Goal: Task Accomplishment & Management: Manage account settings

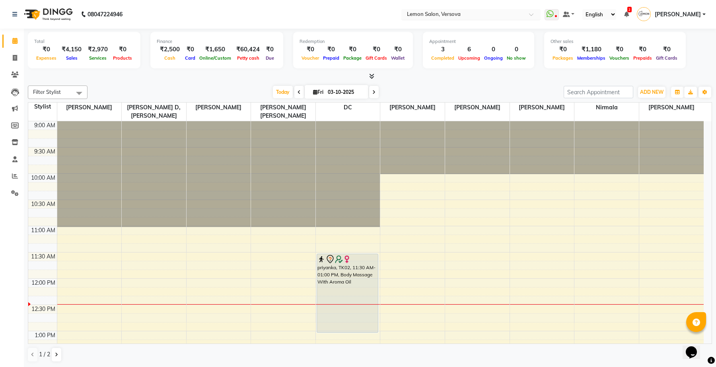
click at [422, 9] on div "Select Location × Lemon Salon, Versova" at bounding box center [471, 14] width 139 height 11
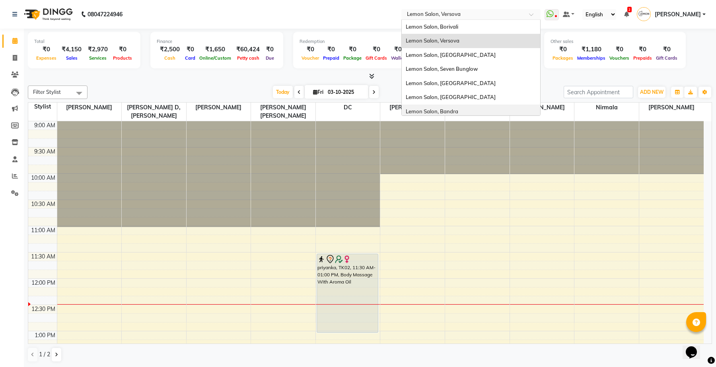
click at [447, 108] on span "Lemon Salon, Bandra" at bounding box center [432, 111] width 53 height 6
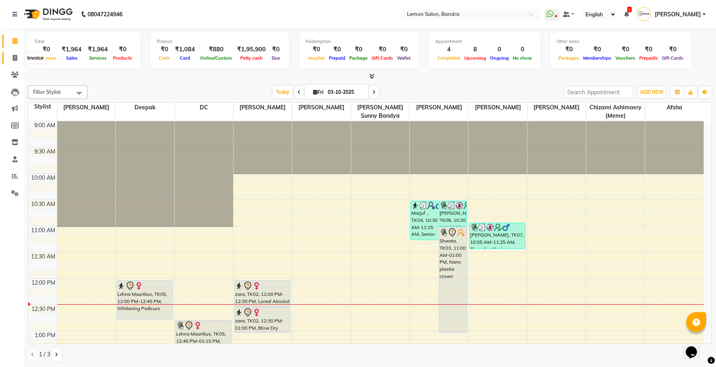
click at [11, 61] on span at bounding box center [15, 58] width 14 height 9
select select "563"
select select "service"
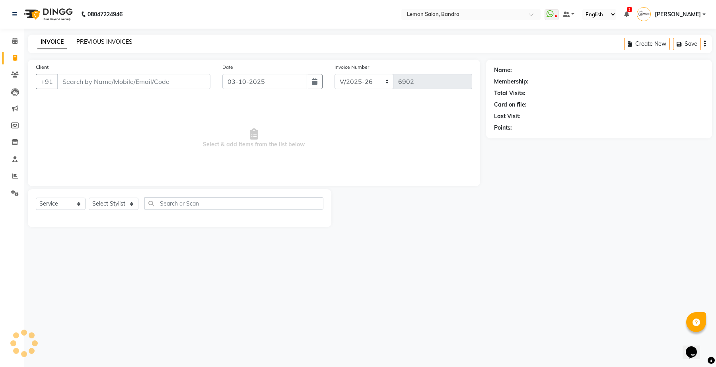
click at [86, 41] on link "PREVIOUS INVOICES" at bounding box center [104, 41] width 56 height 7
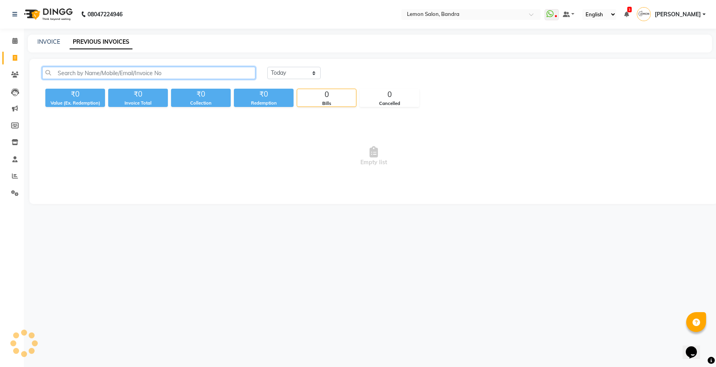
click at [102, 68] on input "text" at bounding box center [148, 73] width 213 height 12
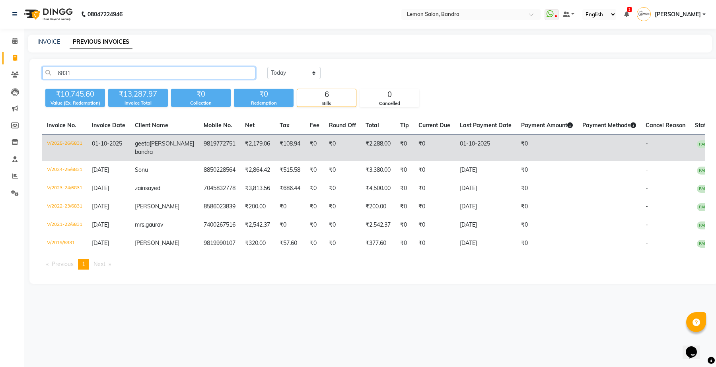
type input "6831"
click at [240, 150] on td "₹2,179.06" at bounding box center [257, 148] width 35 height 27
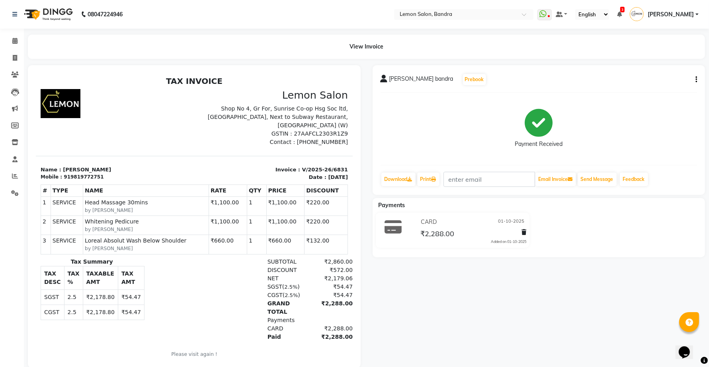
click at [695, 80] on button "button" at bounding box center [694, 80] width 5 height 8
click at [654, 78] on div "Edit Item Staff" at bounding box center [656, 80] width 55 height 10
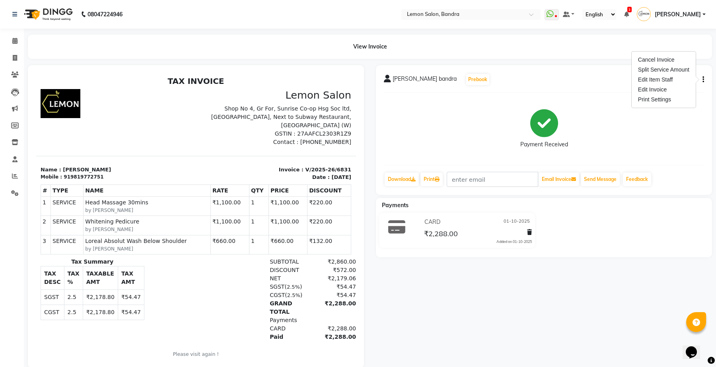
select select
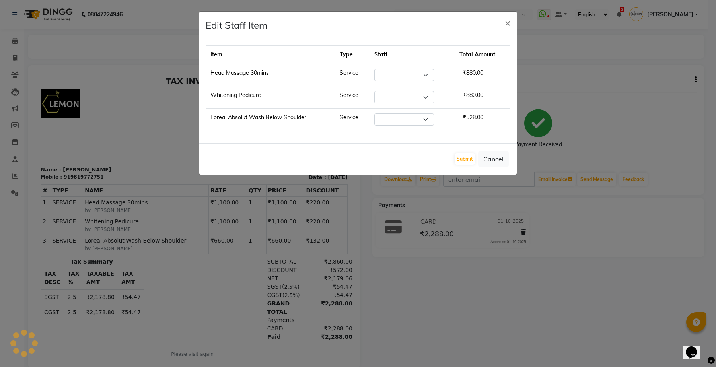
select select "7477"
select select "7480"
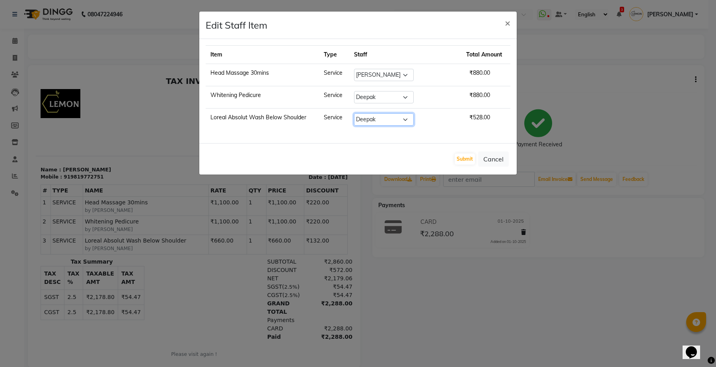
click at [386, 120] on select "Select Afsha Chizami Ashimaery (Meme) DC Deepak Elma Sunny Bandya Javed Shaikh …" at bounding box center [384, 119] width 60 height 12
select select "7477"
click at [365, 114] on select "Select Afsha Chizami Ashimaery (Meme) DC Deepak Elma Sunny Bandya Javed Shaikh …" at bounding box center [384, 119] width 60 height 12
click at [470, 162] on button "Submit" at bounding box center [465, 159] width 20 height 11
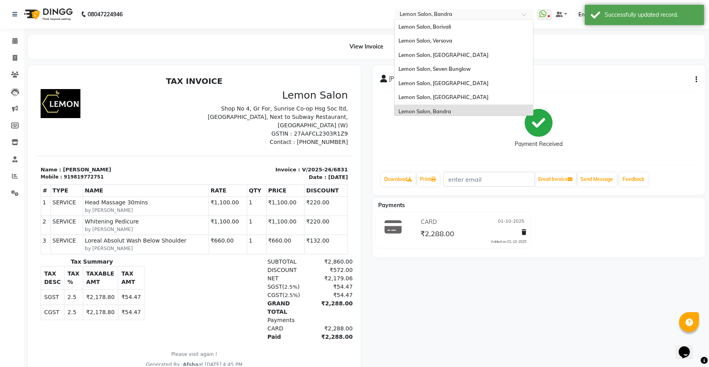
click at [433, 12] on input "text" at bounding box center [455, 15] width 115 height 8
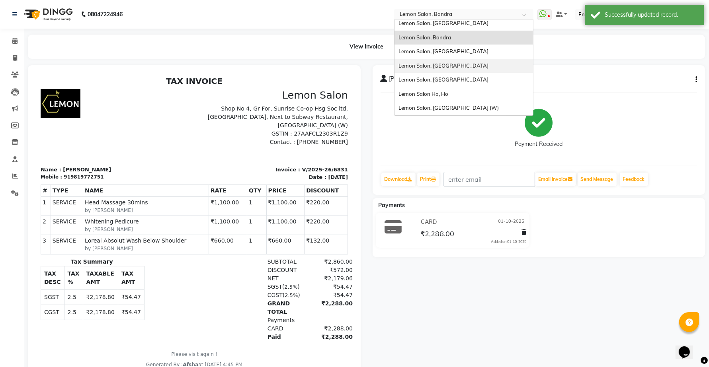
click at [447, 64] on span "Lemon Salon, [GEOGRAPHIC_DATA]" at bounding box center [443, 65] width 90 height 6
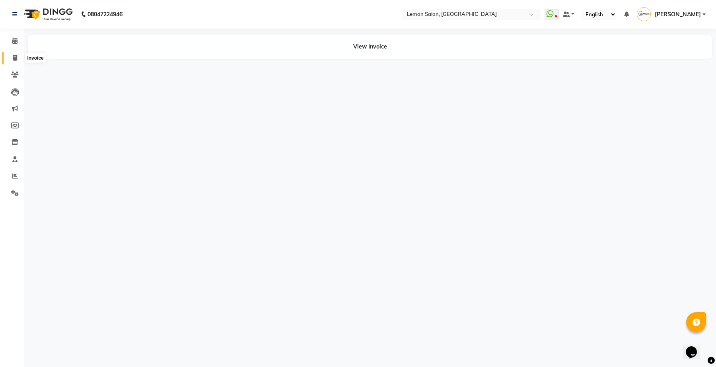
click at [13, 59] on icon at bounding box center [15, 58] width 4 height 6
select select "service"
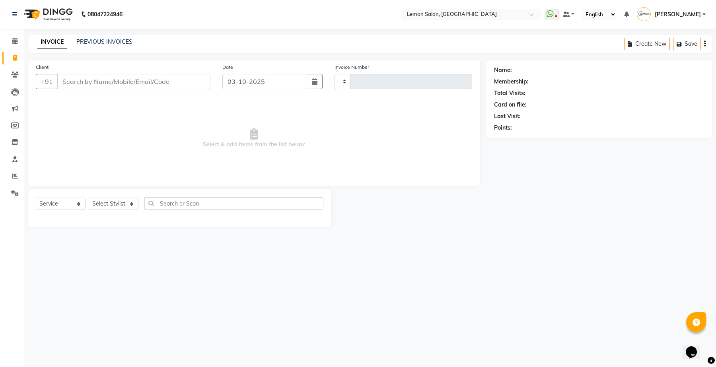
type input "7113"
select select "551"
click at [105, 41] on link "PREVIOUS INVOICES" at bounding box center [104, 41] width 56 height 7
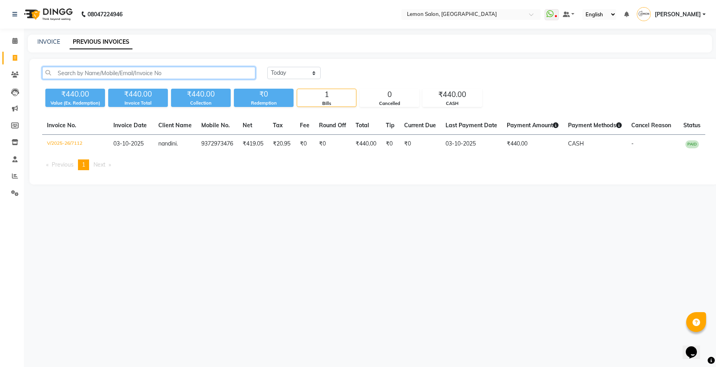
click at [120, 72] on input "text" at bounding box center [148, 73] width 213 height 12
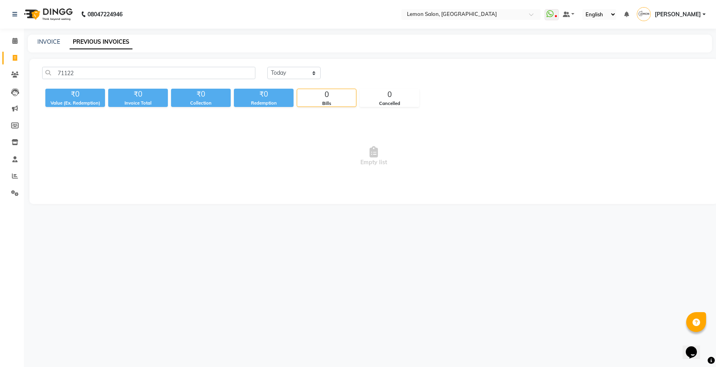
click at [113, 66] on div "71122 Today Yesterday Custom Range ₹0 Value (Ex. Redemption) ₹0 Invoice Total ₹…" at bounding box center [373, 131] width 689 height 145
click at [115, 72] on input "71122" at bounding box center [148, 73] width 213 height 12
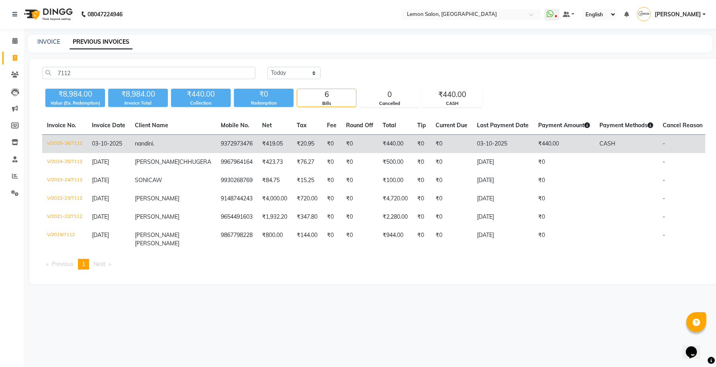
click at [147, 139] on td "nandini ." at bounding box center [173, 144] width 86 height 19
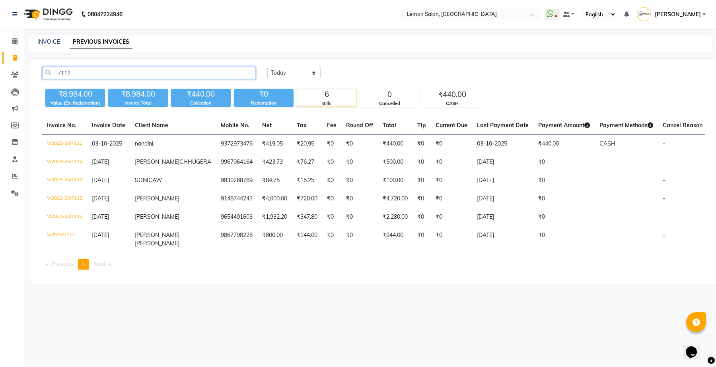
click at [132, 70] on input "7112" at bounding box center [148, 73] width 213 height 12
type input "7112"
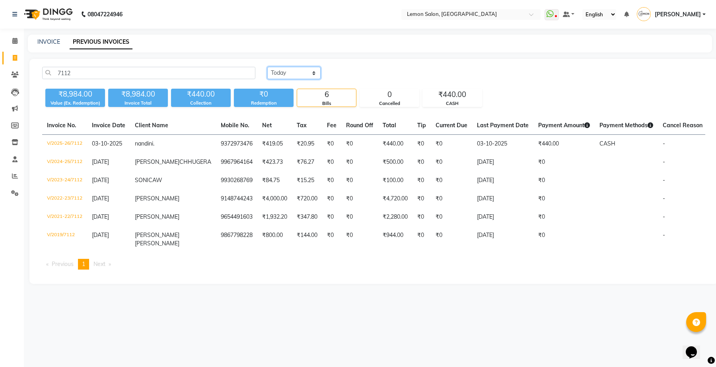
click at [281, 69] on select "Today Yesterday Custom Range" at bounding box center [293, 73] width 53 height 12
click at [267, 67] on select "Today Yesterday Custom Range" at bounding box center [293, 73] width 53 height 12
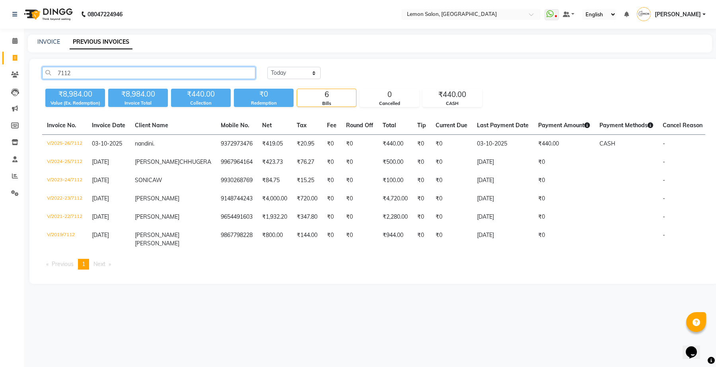
click at [84, 70] on input "7112" at bounding box center [148, 73] width 213 height 12
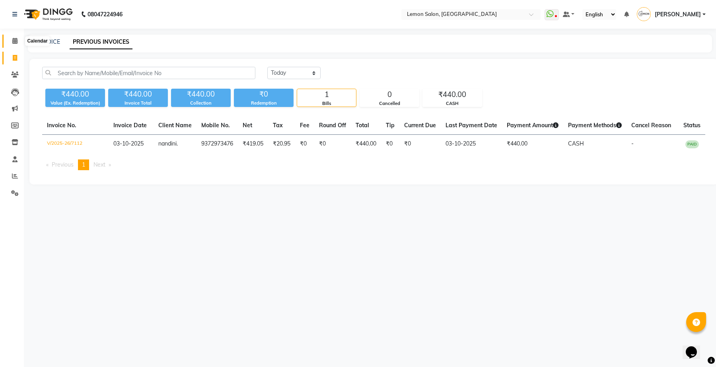
click at [15, 43] on icon at bounding box center [14, 41] width 5 height 6
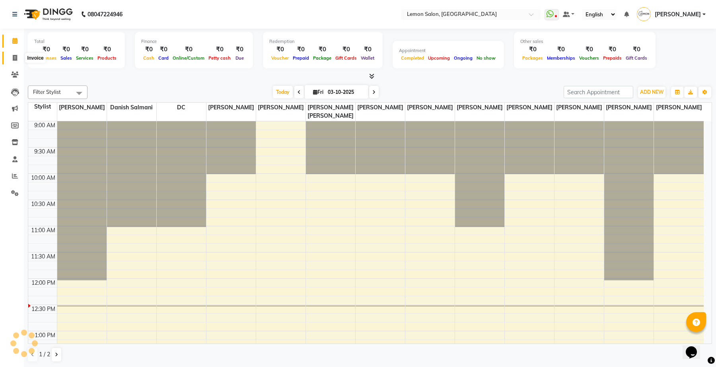
click at [14, 60] on icon at bounding box center [15, 58] width 4 height 6
select select "551"
select select "service"
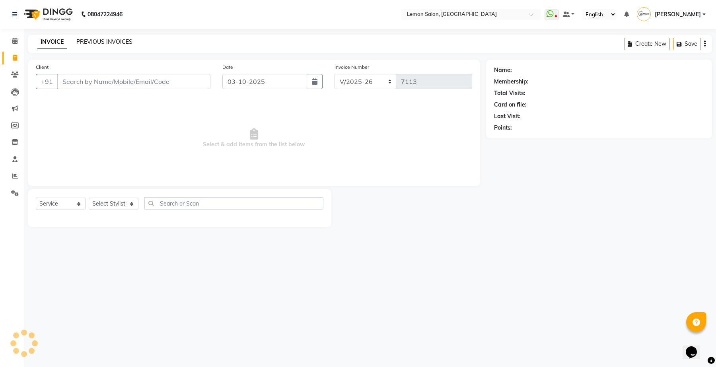
click at [115, 40] on link "PREVIOUS INVOICES" at bounding box center [104, 41] width 56 height 7
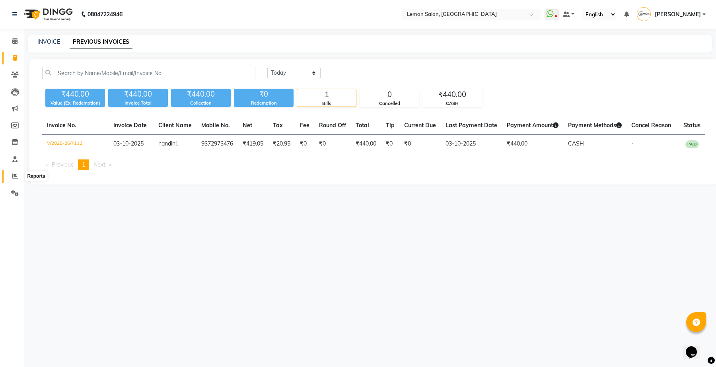
click at [8, 178] on span at bounding box center [15, 176] width 14 height 9
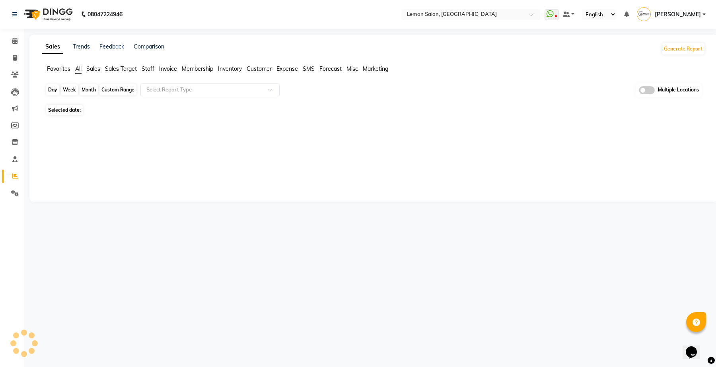
click at [56, 87] on div "Day" at bounding box center [52, 89] width 13 height 11
select select "10"
select select "2025"
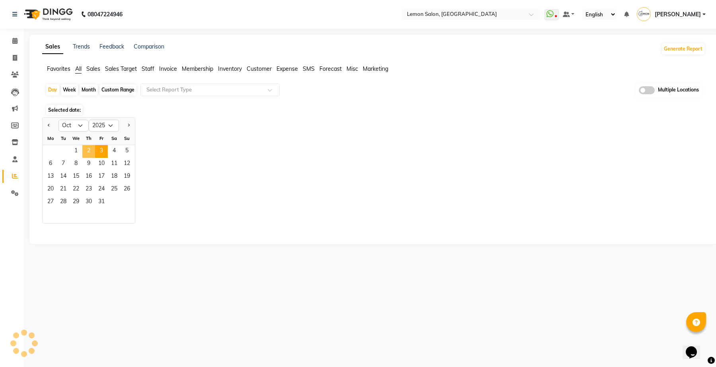
click at [91, 154] on span "2" at bounding box center [88, 151] width 13 height 13
click at [153, 67] on span "Staff" at bounding box center [148, 68] width 13 height 7
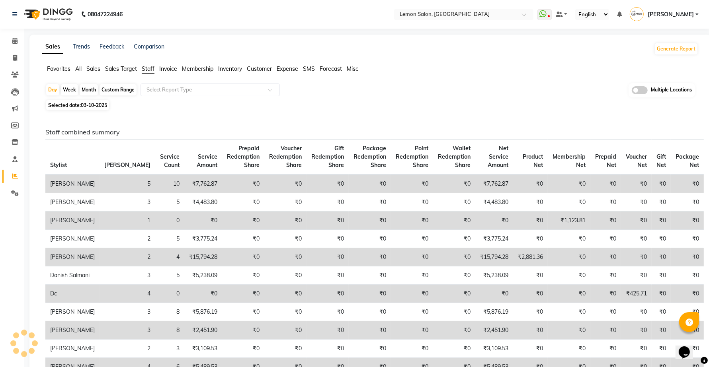
click at [636, 92] on span at bounding box center [640, 90] width 16 height 8
click at [632, 92] on input "checkbox" at bounding box center [632, 92] width 0 height 0
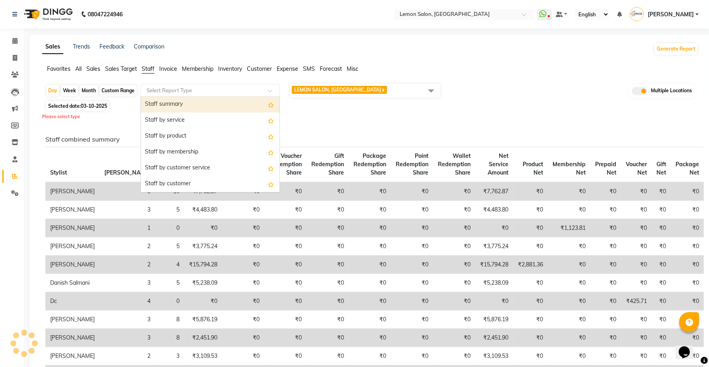
click at [261, 92] on div at bounding box center [210, 90] width 139 height 8
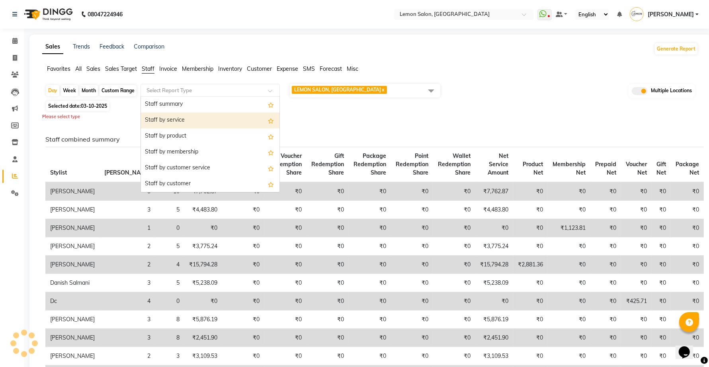
click at [196, 121] on div "Staff by service" at bounding box center [210, 121] width 139 height 16
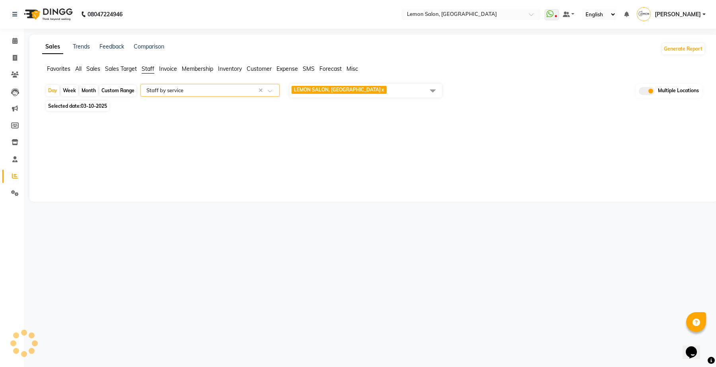
select select "full_report"
select select "csv"
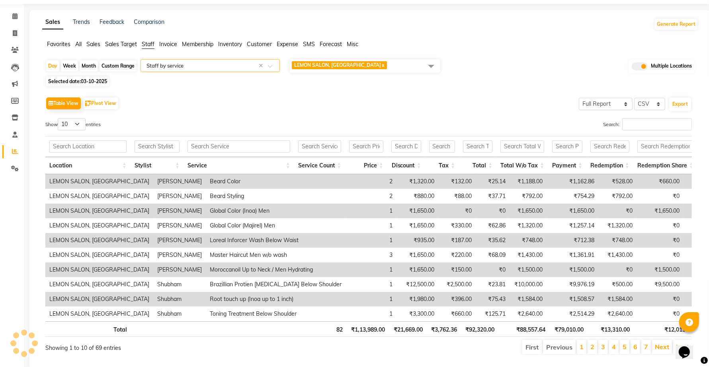
scroll to position [50, 0]
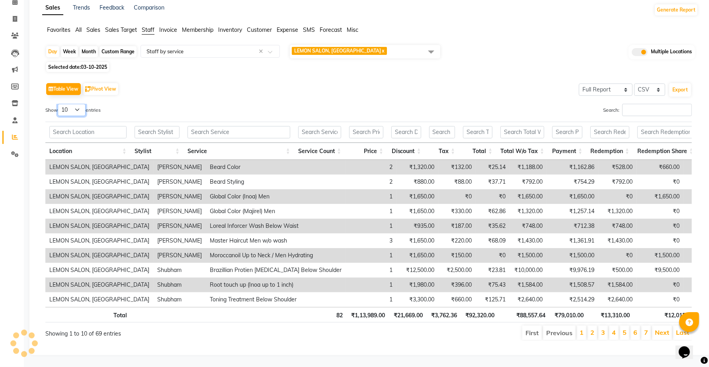
click at [83, 104] on select "10 25 50 100" at bounding box center [72, 110] width 28 height 12
select select "100"
click at [59, 104] on select "10 25 50 100" at bounding box center [72, 110] width 28 height 12
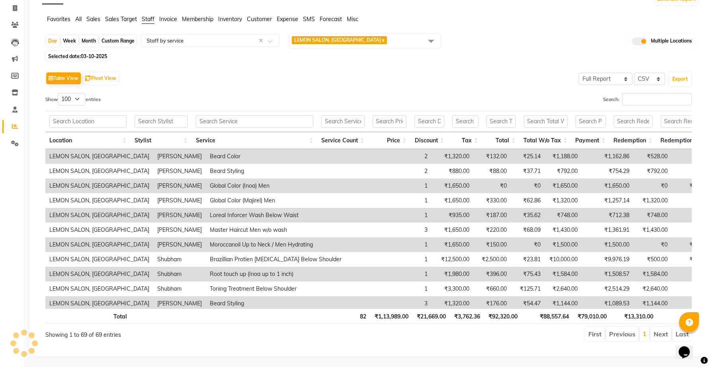
click at [364, 138] on th "Service Count" at bounding box center [342, 140] width 51 height 17
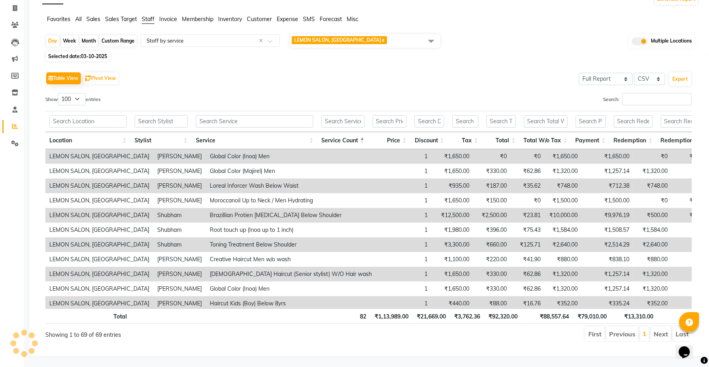
click at [364, 138] on th "Service Count" at bounding box center [342, 140] width 51 height 17
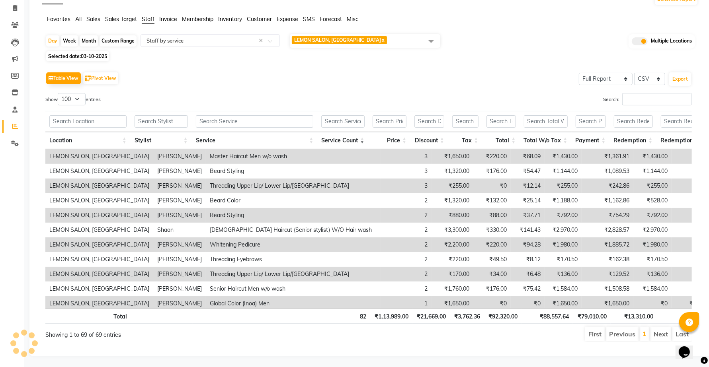
click at [365, 136] on th "Service Count" at bounding box center [342, 140] width 51 height 17
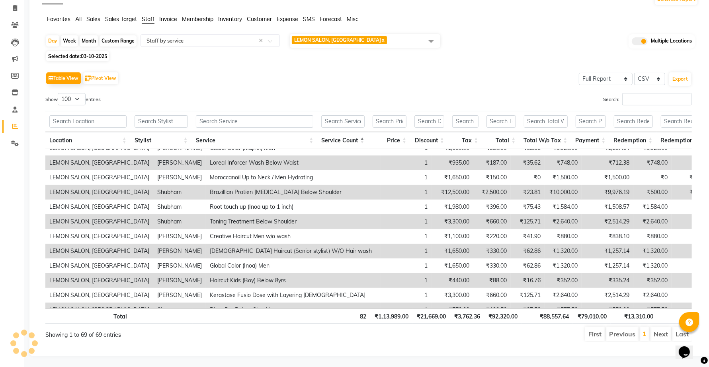
scroll to position [0, 0]
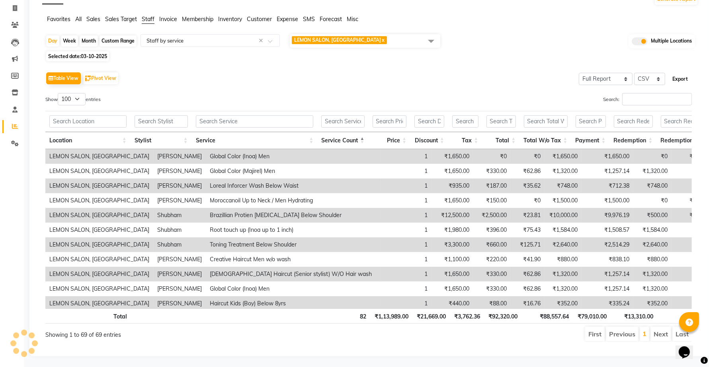
click at [679, 77] on button "Export" at bounding box center [680, 79] width 22 height 14
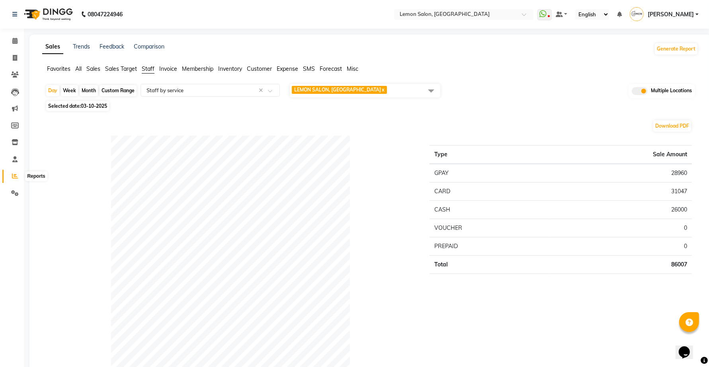
click at [8, 176] on span at bounding box center [15, 176] width 14 height 9
click at [431, 18] on input "text" at bounding box center [455, 15] width 115 height 8
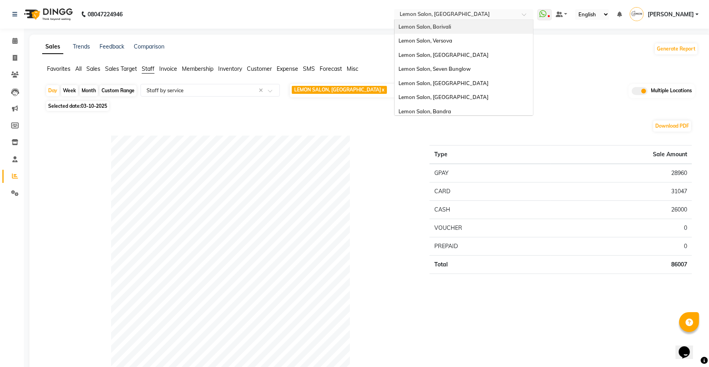
click at [459, 29] on div "Lemon Salon, Borivali" at bounding box center [463, 27] width 139 height 14
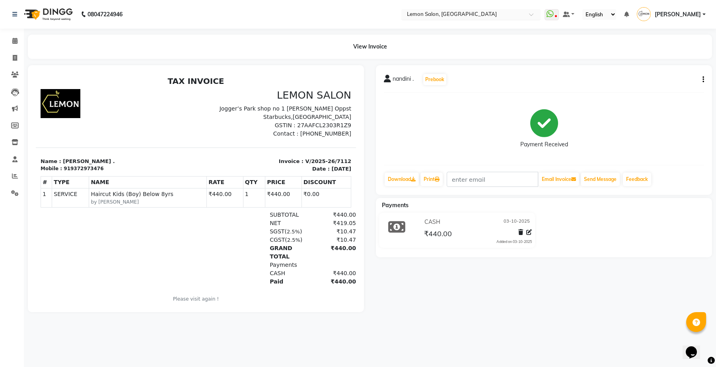
click at [469, 14] on input "text" at bounding box center [463, 15] width 115 height 8
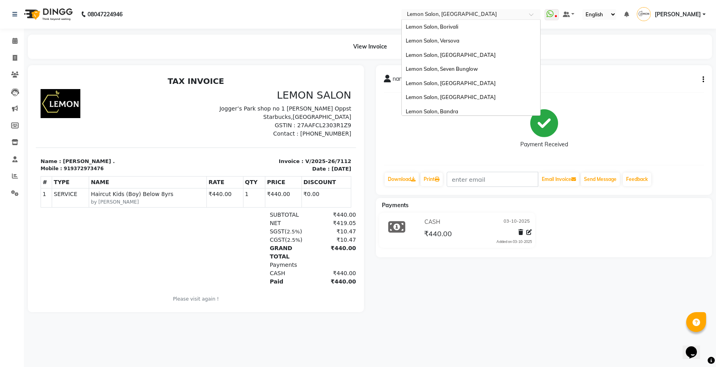
scroll to position [74, 0]
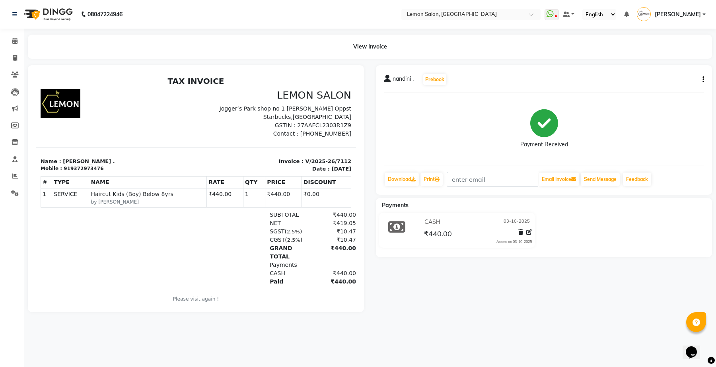
click at [190, 48] on div "View Invoice" at bounding box center [370, 47] width 685 height 24
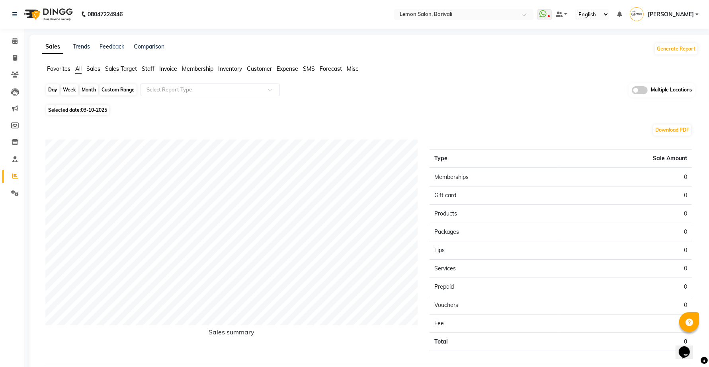
click at [49, 86] on div "Day" at bounding box center [52, 89] width 13 height 11
select select "10"
select select "2025"
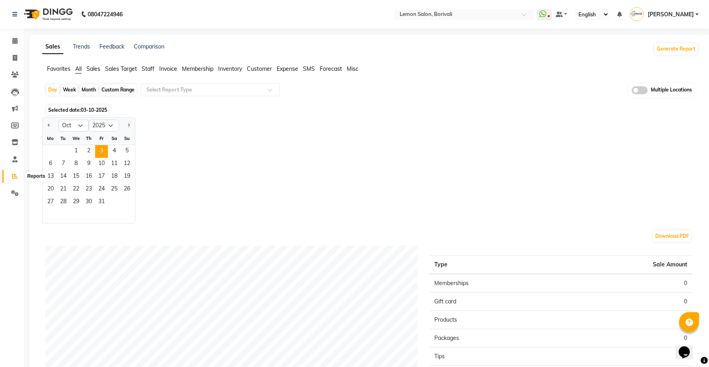
click at [15, 174] on icon at bounding box center [15, 176] width 6 height 6
click at [84, 90] on div "Month" at bounding box center [89, 89] width 18 height 11
select select "10"
select select "2025"
click at [78, 151] on span "1" at bounding box center [76, 151] width 13 height 13
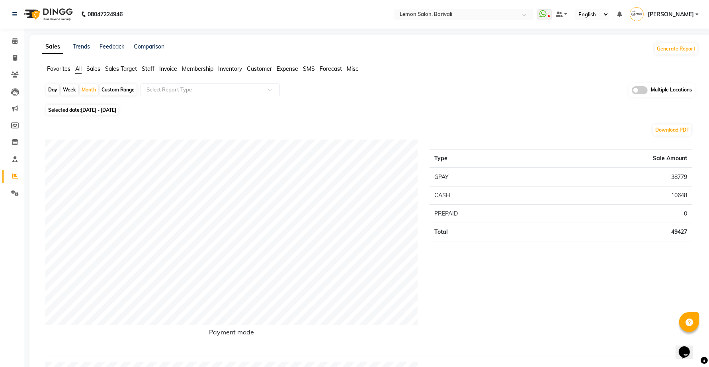
click at [55, 94] on div "Day" at bounding box center [52, 89] width 13 height 11
select select "10"
select select "2025"
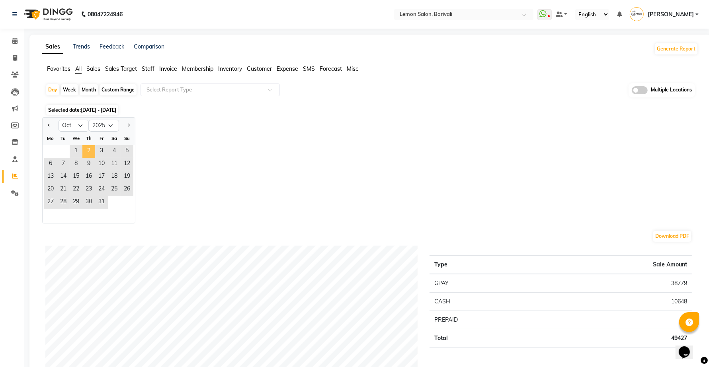
click at [88, 151] on span "2" at bounding box center [88, 151] width 13 height 13
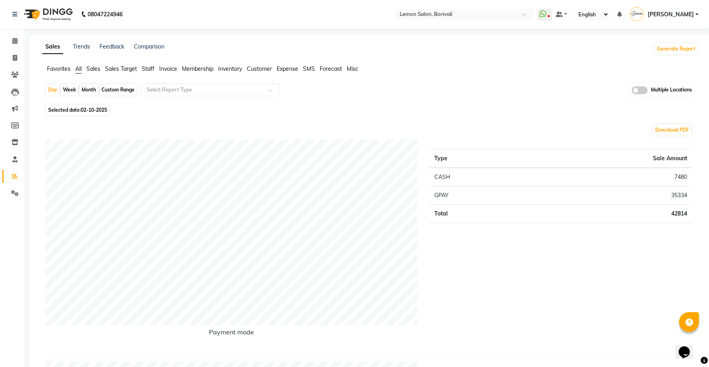
click at [639, 88] on span at bounding box center [640, 90] width 16 height 8
click at [632, 92] on input "checkbox" at bounding box center [632, 92] width 0 height 0
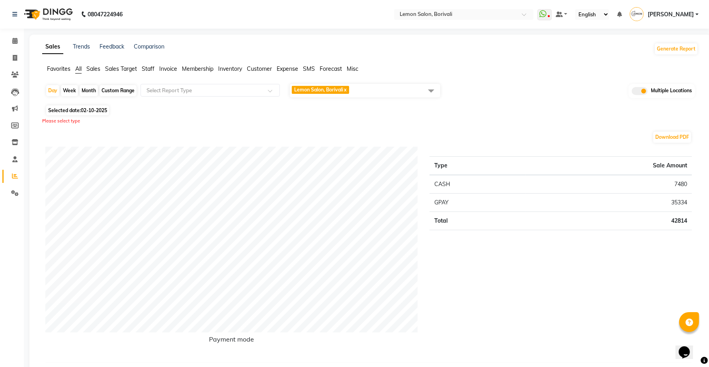
click at [329, 89] on span "Lemon Salon, Borivali" at bounding box center [318, 90] width 49 height 6
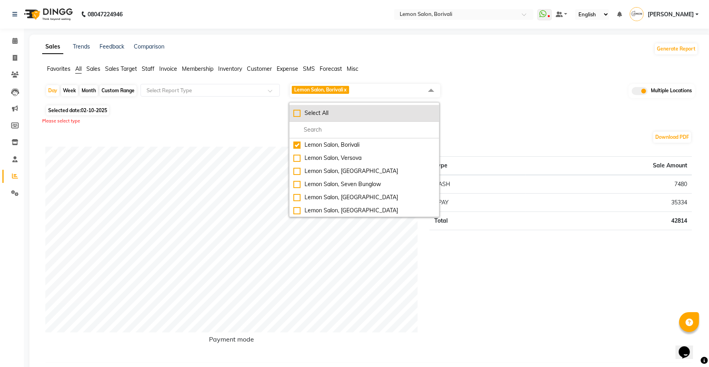
click at [298, 113] on div "Select All" at bounding box center [364, 113] width 142 height 8
checkbox input "true"
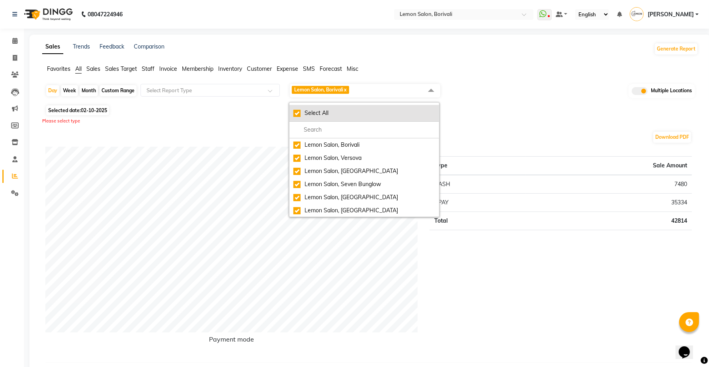
checkbox input "true"
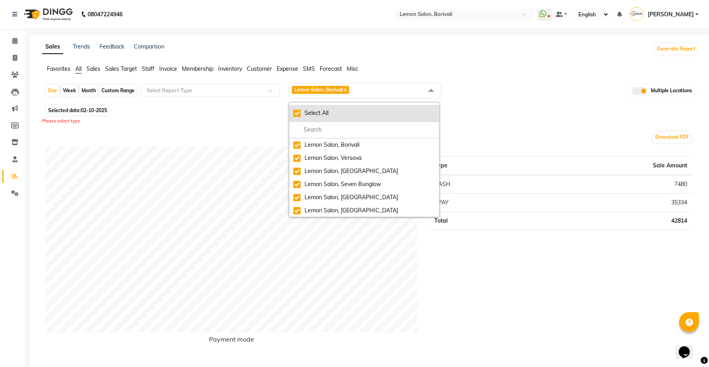
checkbox input "true"
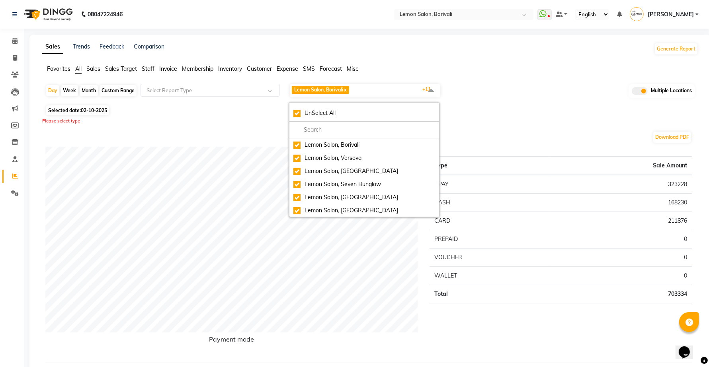
click at [150, 67] on span "Staff" at bounding box center [148, 68] width 13 height 7
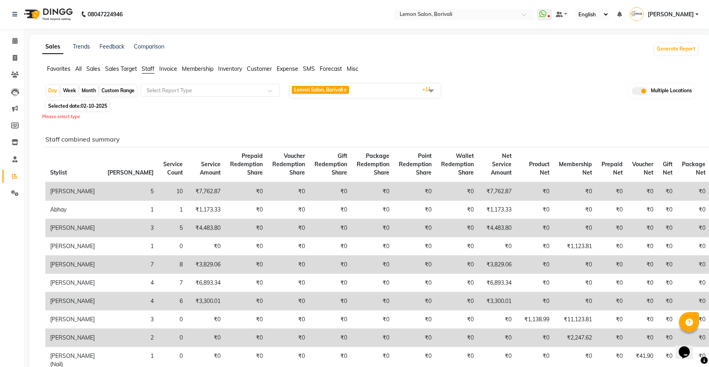
click at [168, 90] on input "text" at bounding box center [202, 90] width 115 height 8
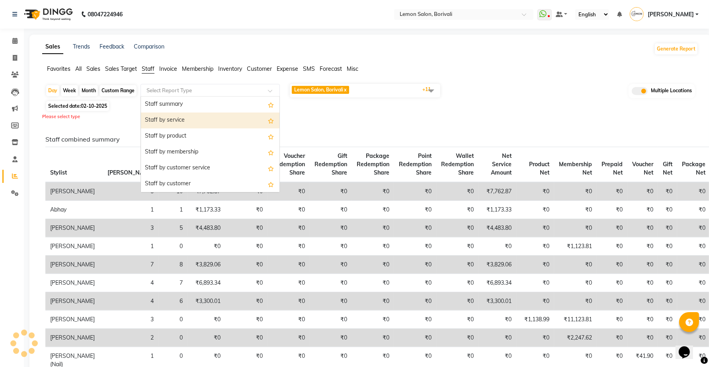
click at [174, 121] on div "Staff by service" at bounding box center [210, 121] width 139 height 16
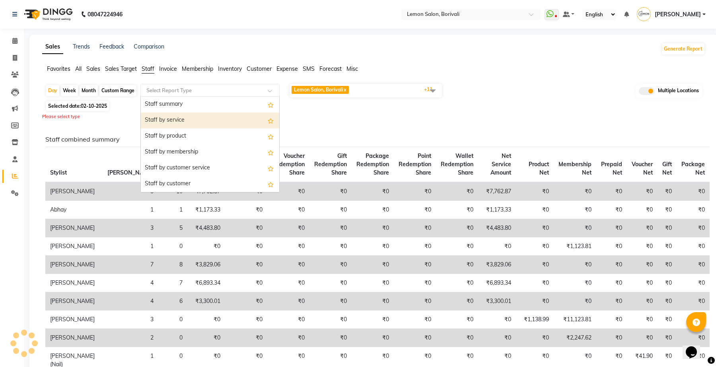
select select "full_report"
select select "csv"
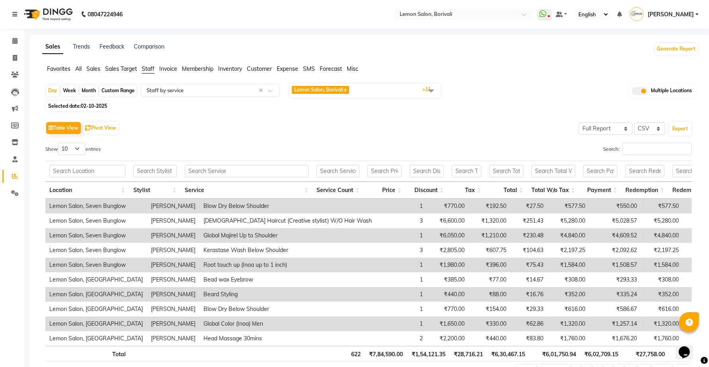
click at [310, 190] on th "Service" at bounding box center [247, 190] width 132 height 17
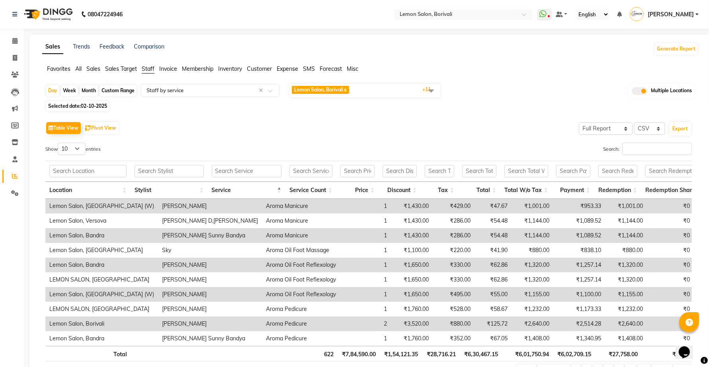
click at [281, 187] on th "Service" at bounding box center [247, 190] width 78 height 17
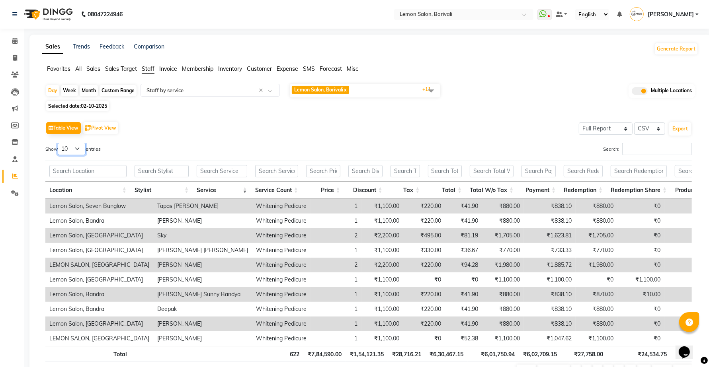
click at [78, 151] on select "10 25 50 100" at bounding box center [72, 149] width 28 height 12
select select "100"
click at [59, 143] on select "10 25 50 100" at bounding box center [72, 149] width 28 height 12
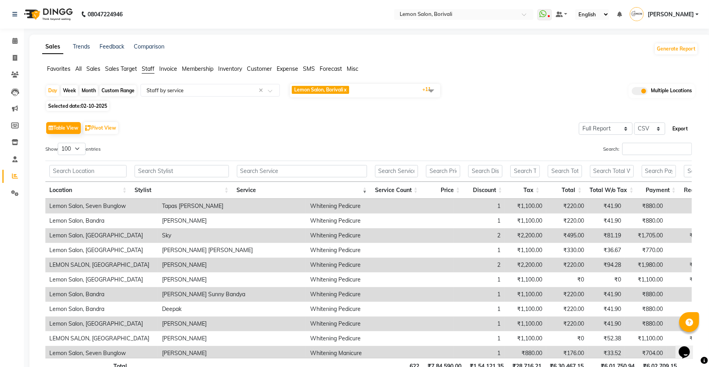
click at [685, 128] on button "Export" at bounding box center [680, 129] width 22 height 14
click at [10, 176] on span at bounding box center [15, 176] width 14 height 9
click at [51, 86] on div "Day" at bounding box center [52, 90] width 13 height 11
select select "10"
select select "2025"
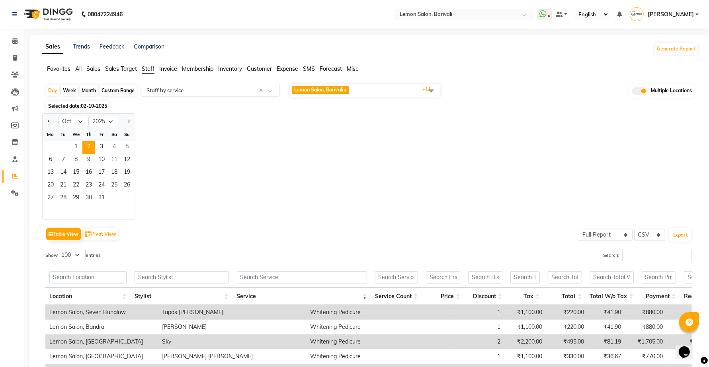
click at [431, 10] on div "× Lemon Salon, Borivali" at bounding box center [426, 14] width 53 height 8
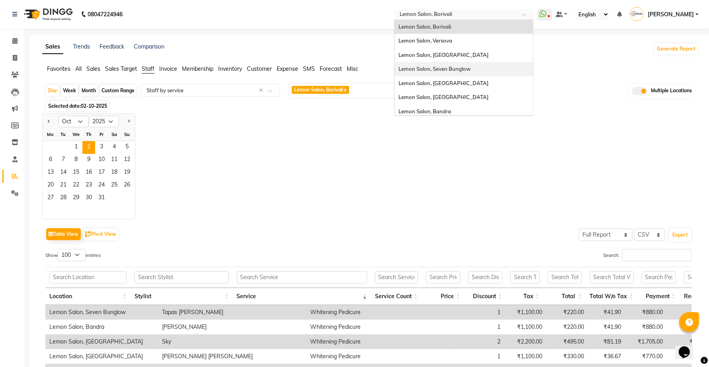
click at [457, 67] on span "Lemon Salon, Seven Bunglow" at bounding box center [434, 69] width 72 height 6
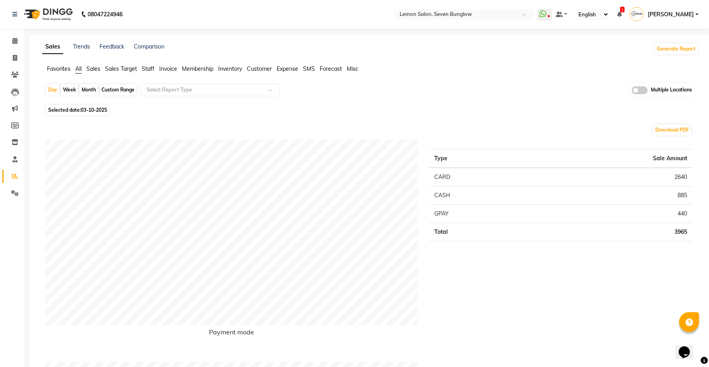
drag, startPoint x: 56, startPoint y: 85, endPoint x: 55, endPoint y: 96, distance: 11.2
click at [56, 86] on div "Day" at bounding box center [52, 89] width 13 height 11
select select "10"
select select "2025"
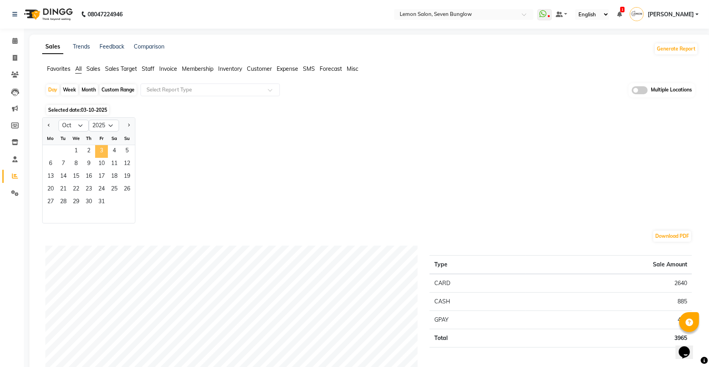
click at [104, 153] on span "3" at bounding box center [101, 151] width 13 height 13
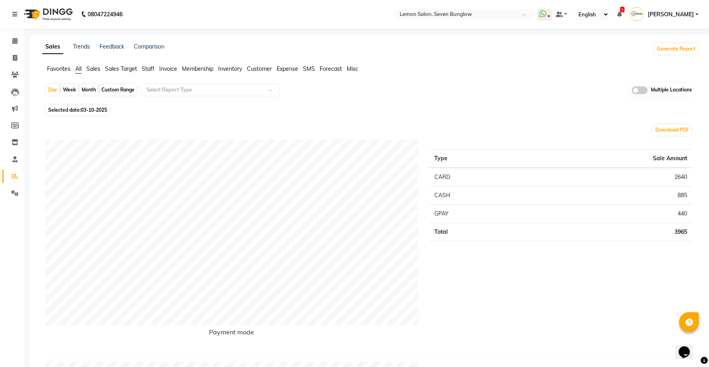
click at [146, 69] on span "Staff" at bounding box center [148, 68] width 13 height 7
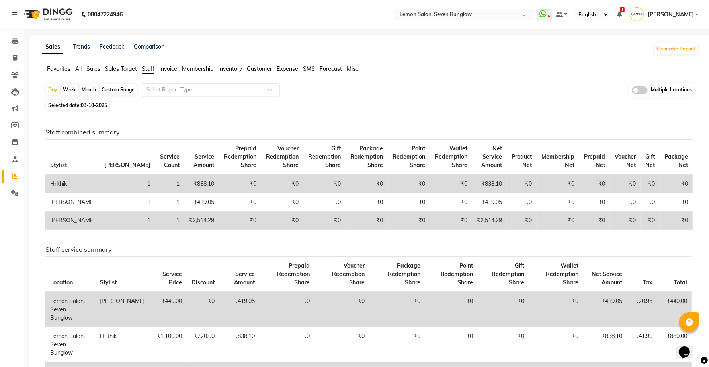
click at [181, 91] on input "text" at bounding box center [202, 90] width 115 height 8
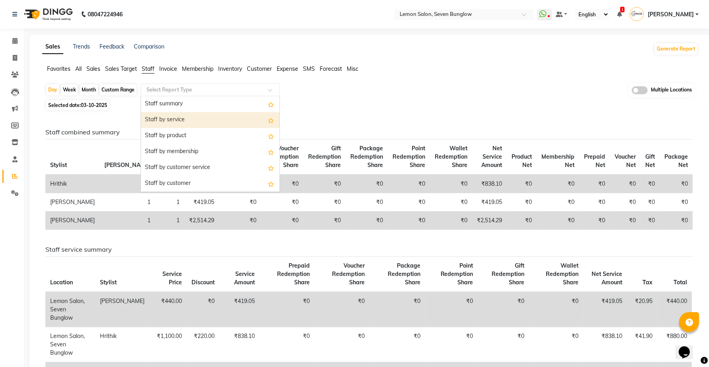
click at [183, 118] on div "Staff by service" at bounding box center [210, 120] width 139 height 16
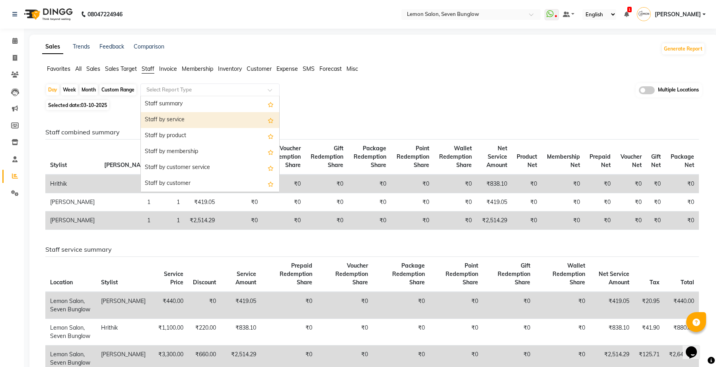
select select "full_report"
select select "csv"
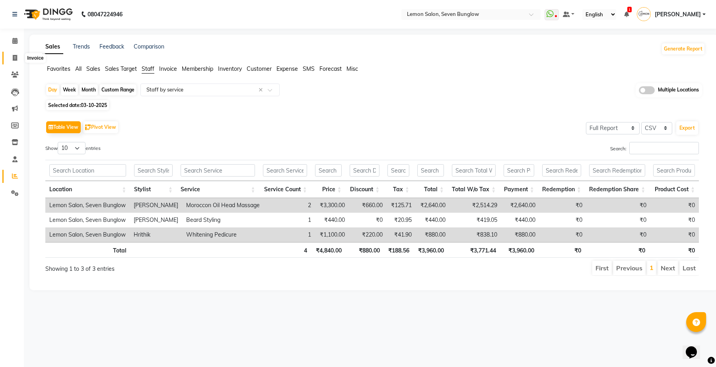
click at [13, 59] on icon at bounding box center [15, 58] width 4 height 6
select select "562"
select select "service"
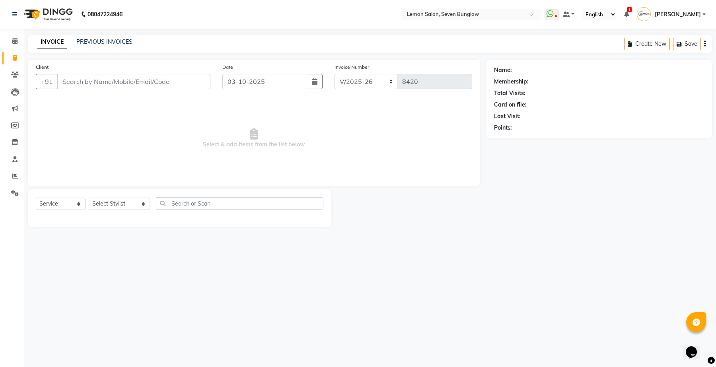
click at [433, 5] on nav "08047224946 Select Location × Lemon Salon, Seven Bunglow WhatsApp Status ✕ Stat…" at bounding box center [358, 14] width 716 height 29
click at [435, 15] on input "text" at bounding box center [463, 15] width 115 height 8
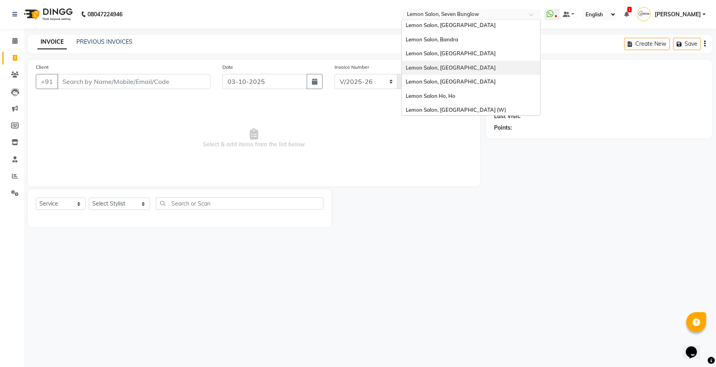
scroll to position [74, 0]
click at [466, 100] on div "Lemon Salon Ho, Ho" at bounding box center [471, 95] width 139 height 14
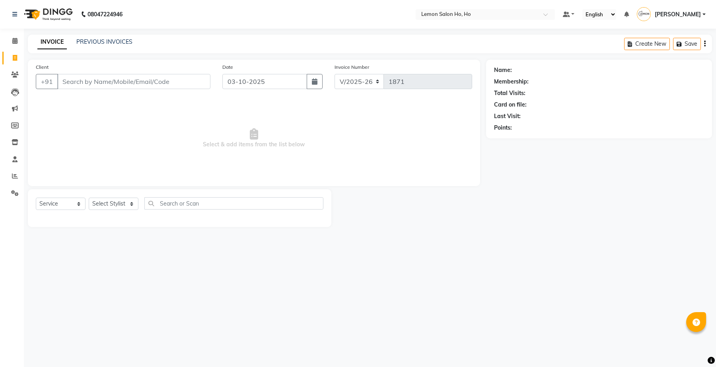
select select "573"
select select "service"
click at [104, 204] on select "Select Stylist" at bounding box center [114, 204] width 50 height 12
select select "91192"
click at [89, 198] on select "Select Stylist Annie Aquib Khan DC DINGG Support Farheen Ansari Kalpesh Kumavat…" at bounding box center [114, 204] width 50 height 12
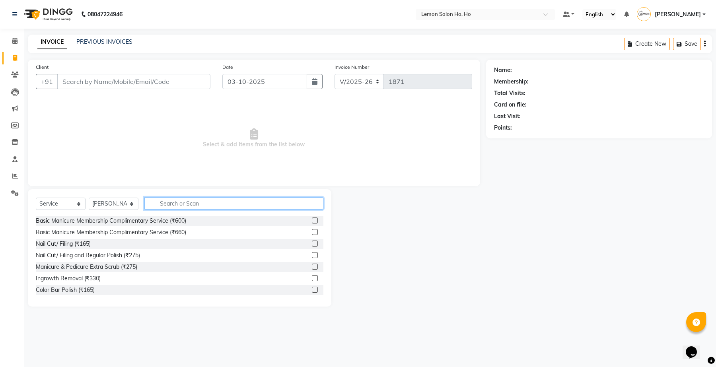
click at [166, 197] on input "text" at bounding box center [233, 203] width 179 height 12
click at [463, 15] on input "text" at bounding box center [477, 15] width 115 height 8
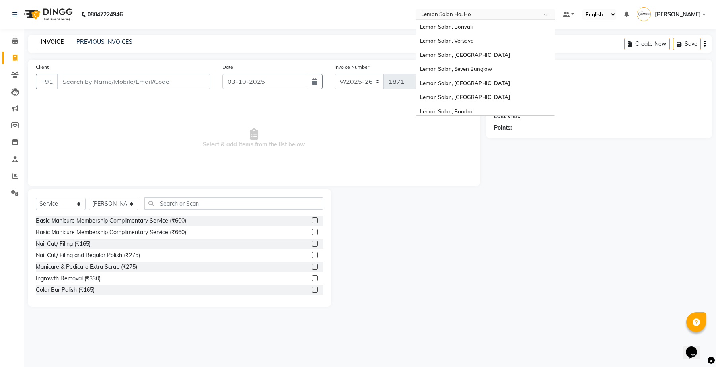
scroll to position [74, 0]
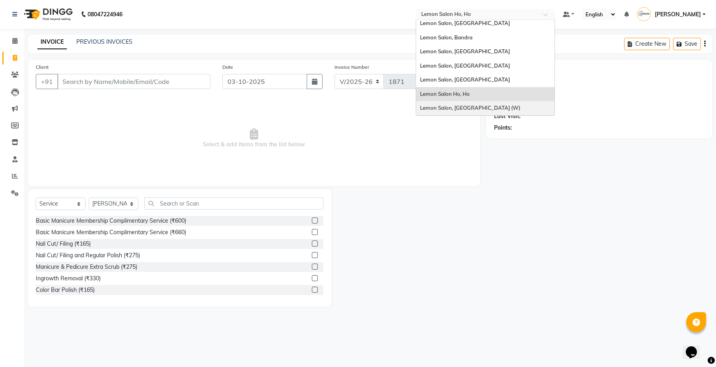
click at [486, 106] on span "Lemon Salon, Goregaon (W)" at bounding box center [470, 108] width 100 height 6
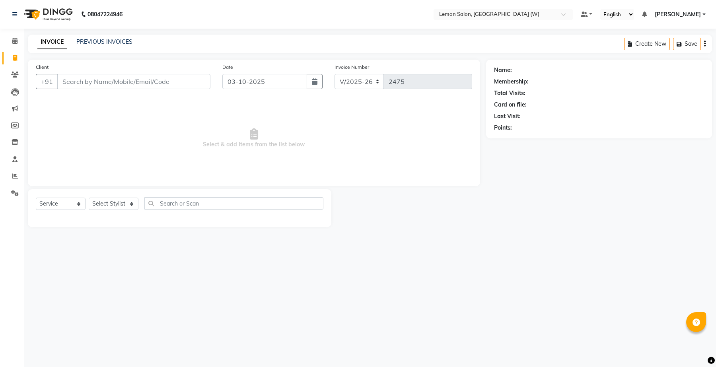
select select "8053"
select select "service"
click at [101, 201] on select "Select Stylist" at bounding box center [114, 204] width 50 height 12
click at [111, 203] on select "Select Stylist" at bounding box center [114, 204] width 50 height 12
click at [111, 203] on select "Select Stylist [PERSON_NAME] DC [PERSON_NAME] [PERSON_NAME] [PERSON_NAME] [PERS…" at bounding box center [114, 204] width 50 height 12
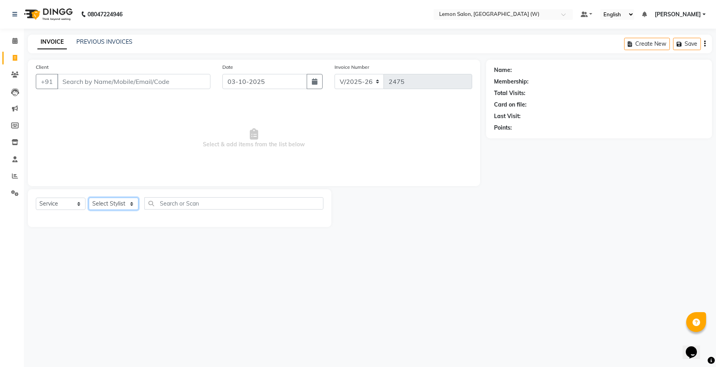
select select "93374"
click at [89, 198] on select "Select Stylist [PERSON_NAME] DC [PERSON_NAME] [PERSON_NAME] [PERSON_NAME] [PERS…" at bounding box center [114, 204] width 50 height 12
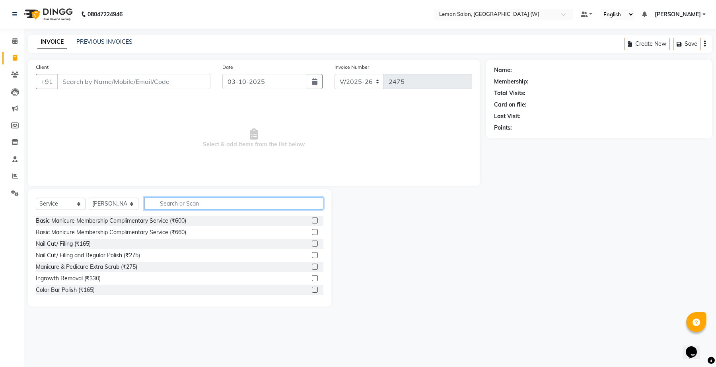
click at [182, 198] on input "text" at bounding box center [233, 203] width 179 height 12
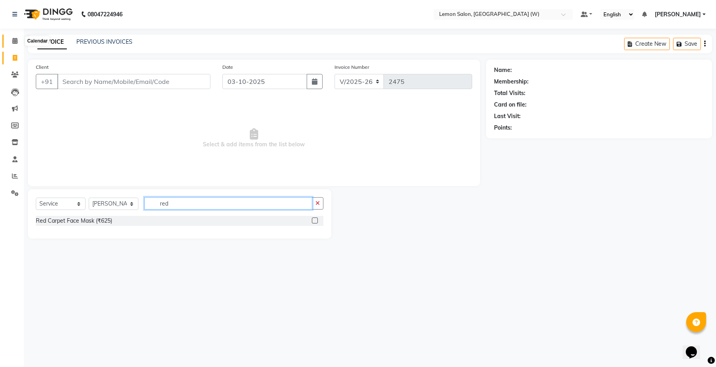
type input "red"
click at [14, 43] on icon at bounding box center [14, 41] width 5 height 6
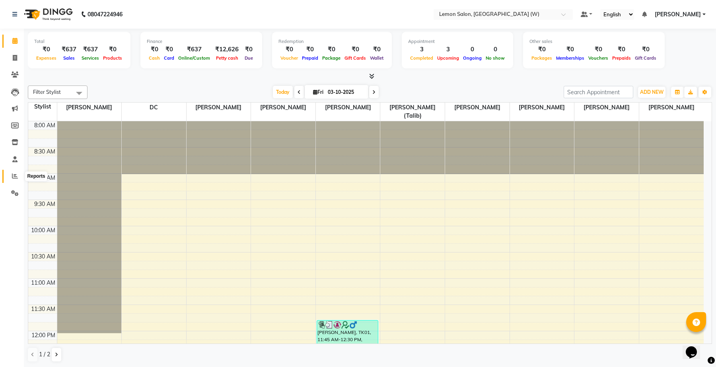
click at [14, 176] on icon at bounding box center [15, 176] width 6 height 6
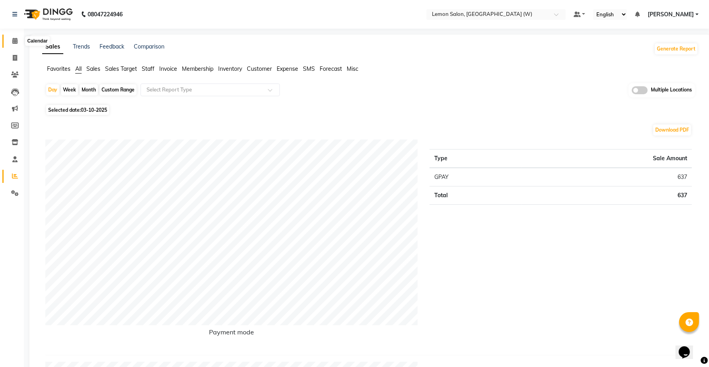
click at [14, 43] on icon at bounding box center [14, 41] width 5 height 6
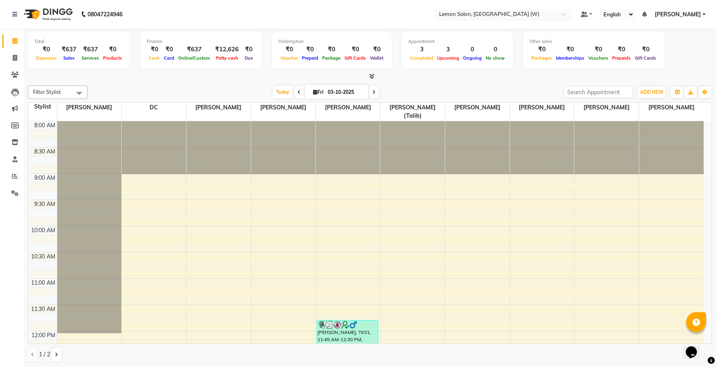
click at [462, 19] on ng-select "Select Location × [GEOGRAPHIC_DATA], [GEOGRAPHIC_DATA] (W)" at bounding box center [503, 14] width 139 height 11
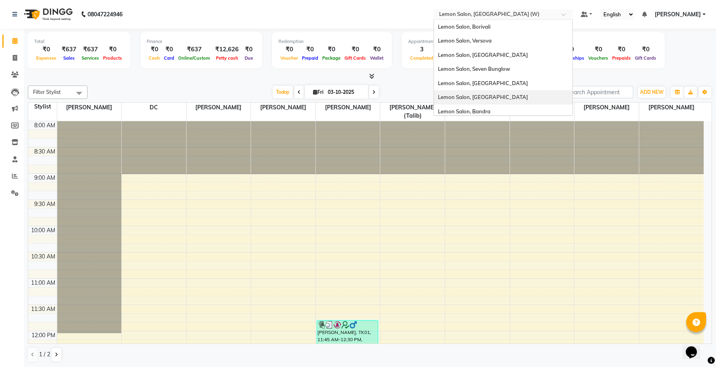
scroll to position [74, 0]
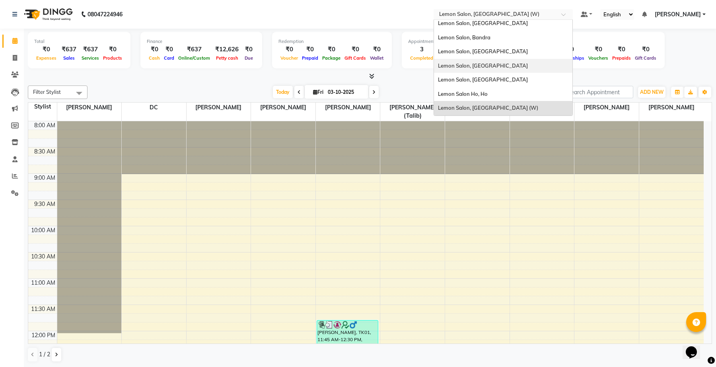
click at [478, 64] on span "Lemon Salon, [GEOGRAPHIC_DATA]" at bounding box center [483, 65] width 90 height 6
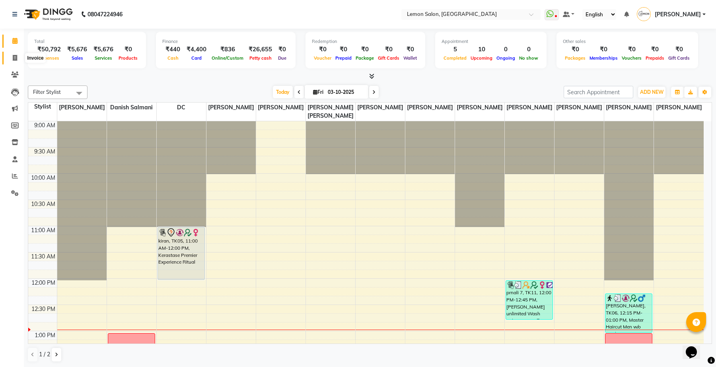
click at [16, 59] on icon at bounding box center [15, 58] width 4 height 6
select select "551"
select select "service"
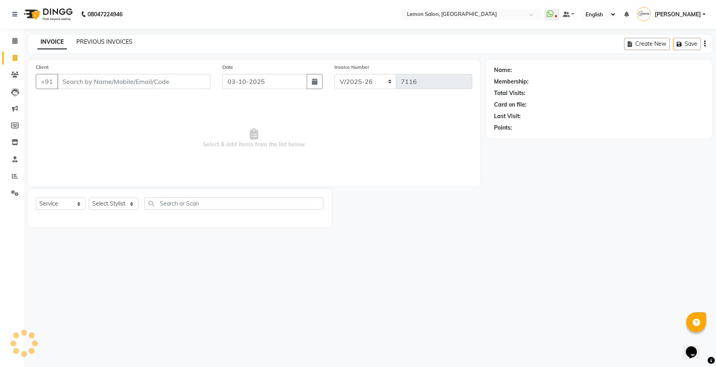
click at [103, 44] on link "PREVIOUS INVOICES" at bounding box center [104, 41] width 56 height 7
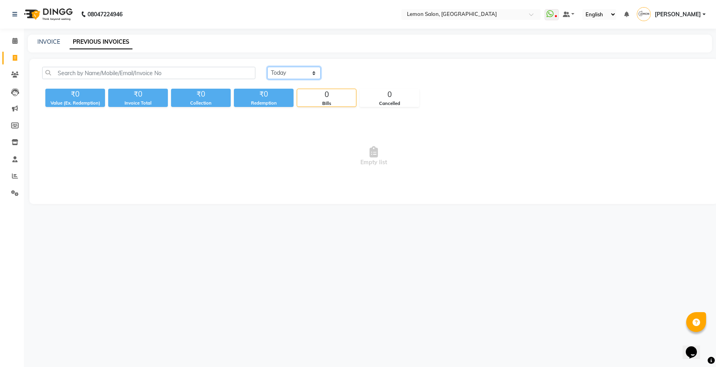
click at [293, 70] on select "[DATE] [DATE] Custom Range" at bounding box center [293, 73] width 53 height 12
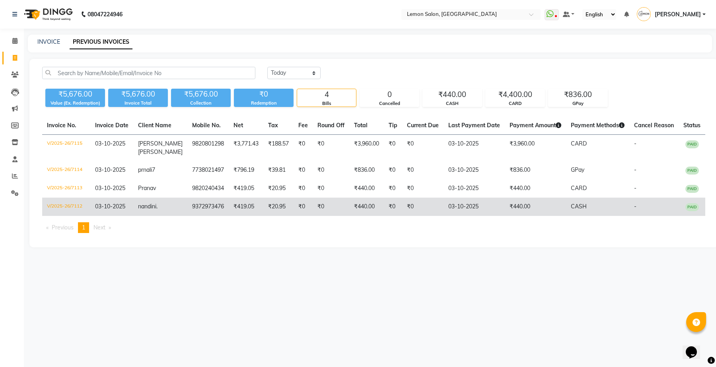
click at [158, 204] on span "." at bounding box center [156, 206] width 1 height 7
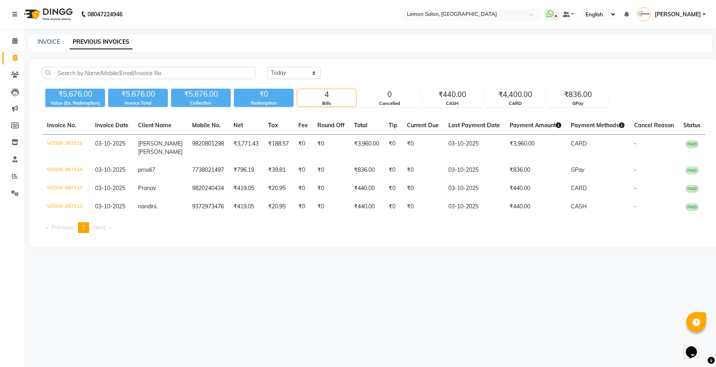
click at [456, 16] on input "text" at bounding box center [463, 15] width 115 height 8
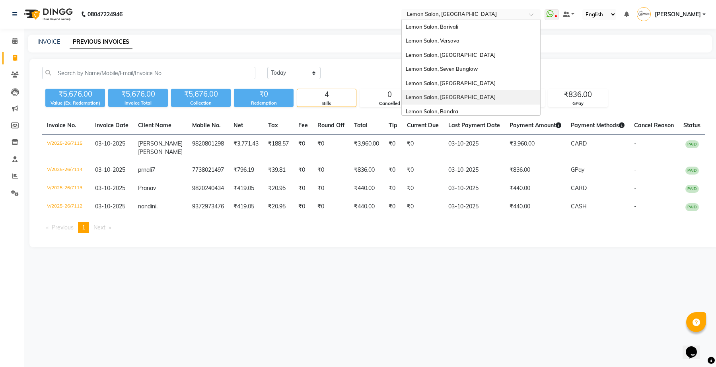
click at [323, 242] on div "[DATE] [DATE] Custom Range ₹5,676.00 Value (Ex. Redemption) ₹5,676.00 Invoice T…" at bounding box center [373, 153] width 689 height 189
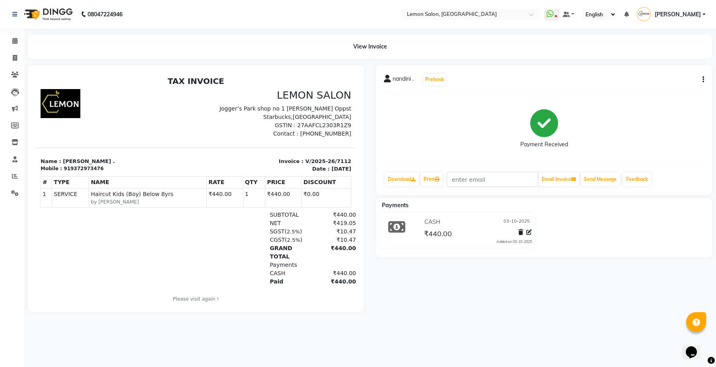
click at [704, 80] on icon "button" at bounding box center [704, 80] width 2 height 0
click at [657, 85] on div "Edit Invoice" at bounding box center [664, 90] width 55 height 10
select select "service"
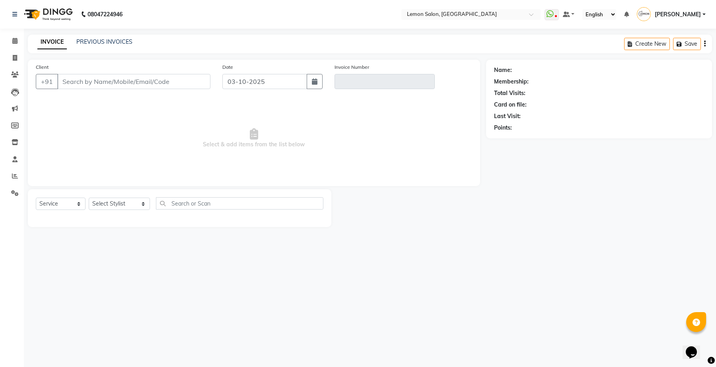
type input "9372973476"
type input "V/2025-26/7112"
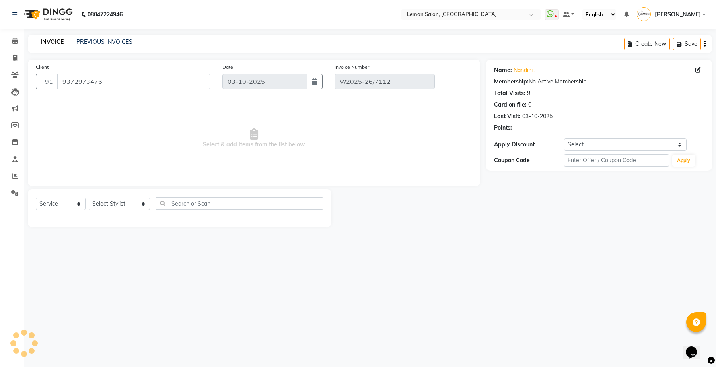
select select "select"
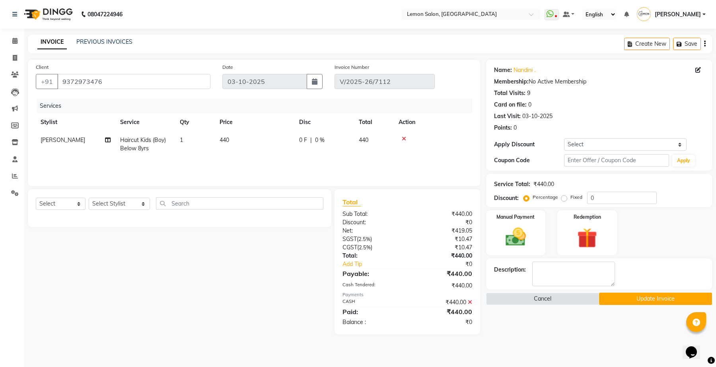
click at [237, 142] on td "440" at bounding box center [255, 144] width 80 height 26
select select "35763"
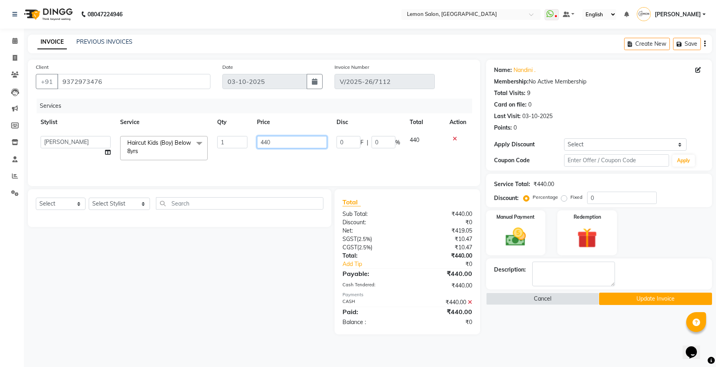
click at [261, 142] on input "440" at bounding box center [292, 142] width 70 height 12
type input "1500"
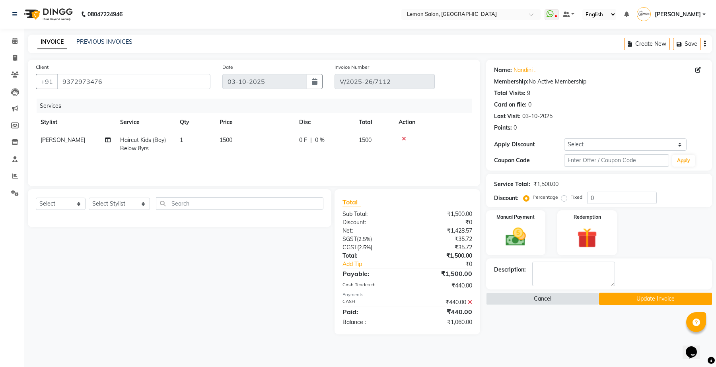
click at [287, 259] on div "Select Service Product Membership Package Voucher Prepaid Gift Card Select Styl…" at bounding box center [177, 261] width 310 height 145
click at [469, 302] on icon at bounding box center [470, 303] width 4 height 6
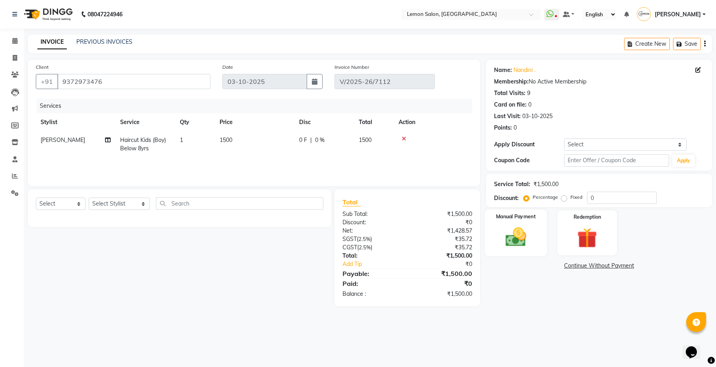
click at [527, 232] on img at bounding box center [516, 237] width 34 height 24
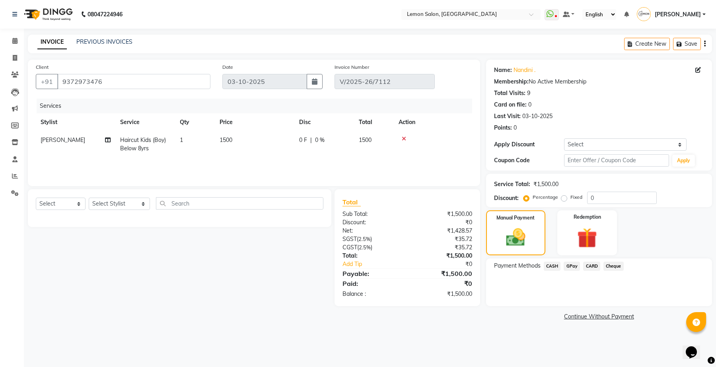
click at [552, 267] on span "CASH" at bounding box center [552, 266] width 17 height 9
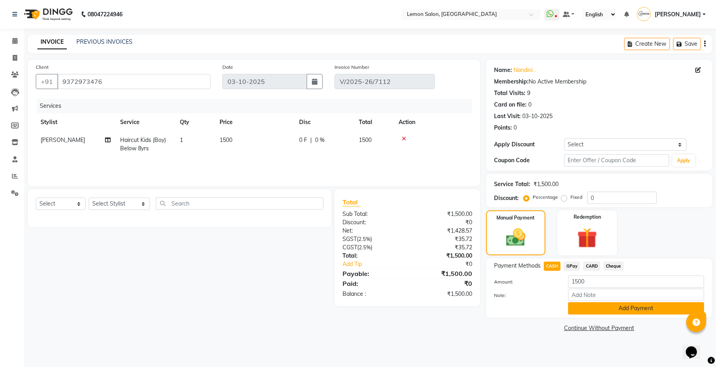
click at [606, 308] on button "Add Payment" at bounding box center [636, 309] width 136 height 12
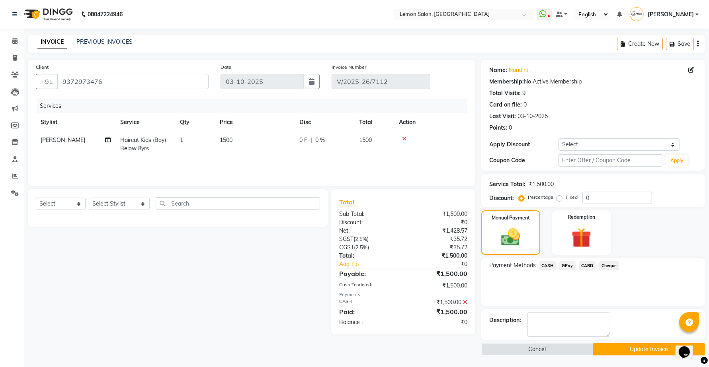
click at [607, 349] on button "Update Invoice" at bounding box center [649, 350] width 112 height 12
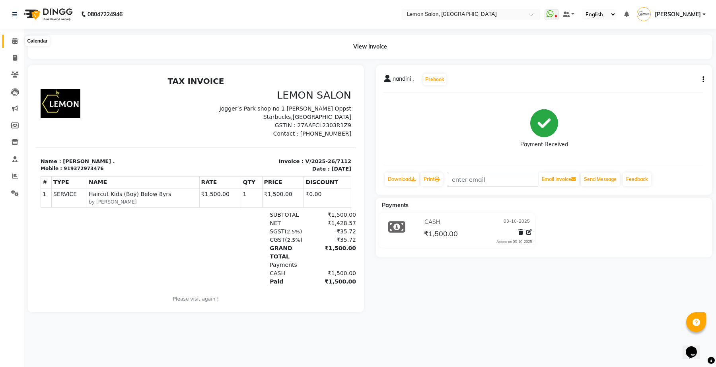
click at [17, 37] on span at bounding box center [15, 41] width 14 height 9
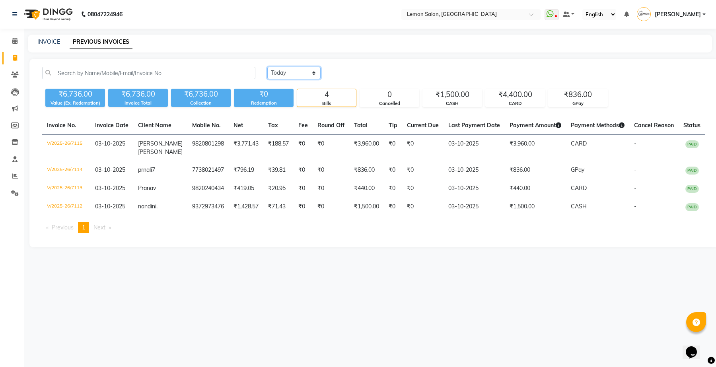
click at [291, 72] on select "[DATE] [DATE] Custom Range" at bounding box center [293, 73] width 53 height 12
select select "[DATE]"
click at [267, 67] on select "[DATE] [DATE] Custom Range" at bounding box center [293, 73] width 53 height 12
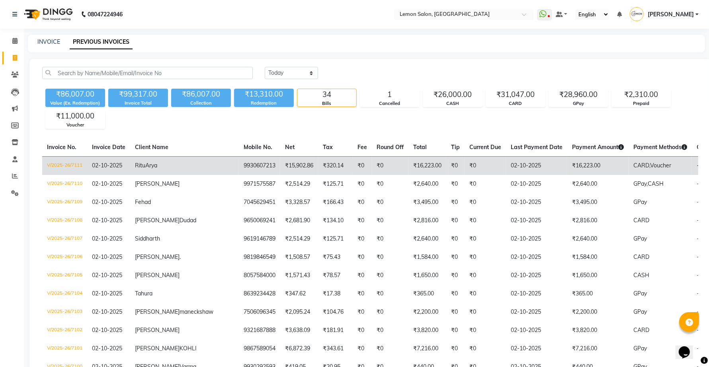
click at [157, 170] on td "Ritu Arya" at bounding box center [184, 165] width 109 height 19
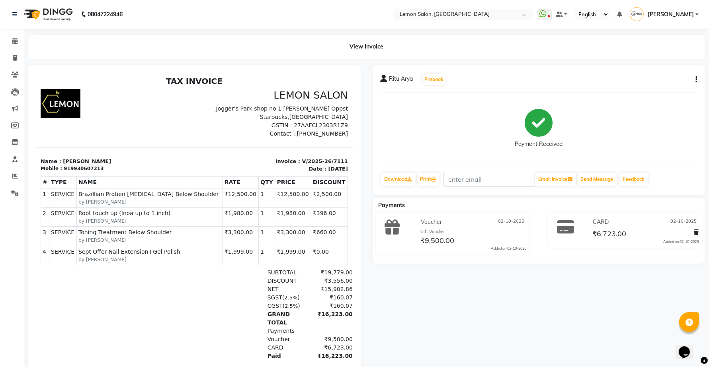
click at [697, 80] on icon "button" at bounding box center [696, 80] width 2 height 0
click at [643, 86] on div "Edit Invoice" at bounding box center [656, 90] width 55 height 10
select select "service"
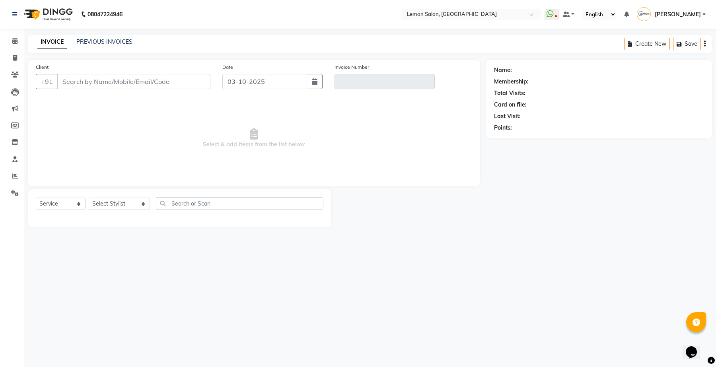
type input "9930607213"
type input "V/2025-26/7111"
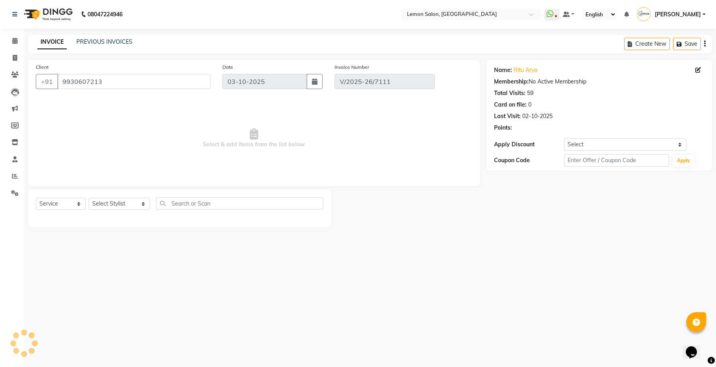
type input "02-10-2025"
select select "select"
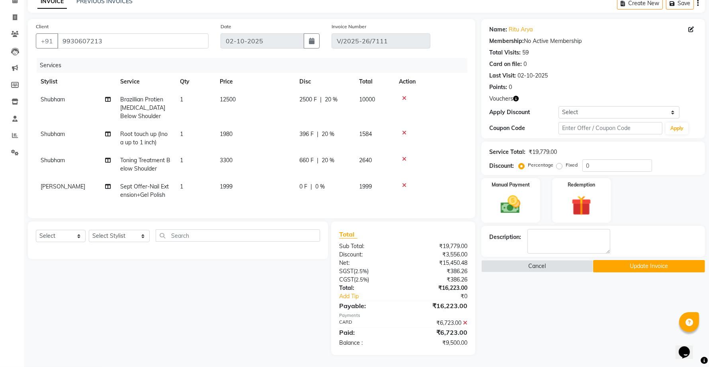
click at [220, 96] on span "12500" at bounding box center [228, 99] width 16 height 7
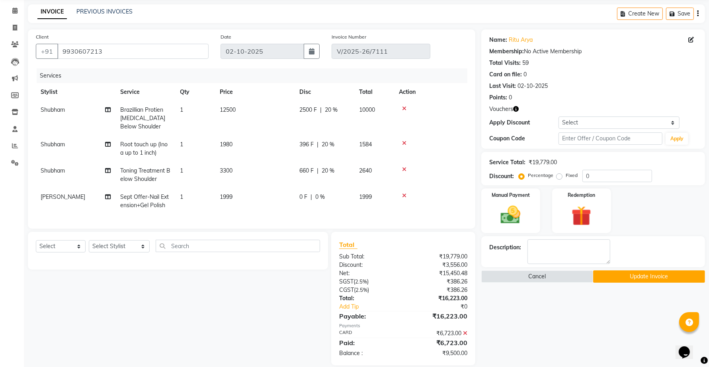
select select "48406"
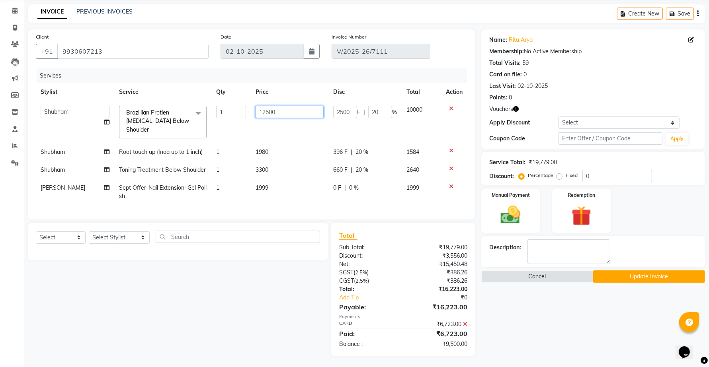
click at [263, 112] on input "12500" at bounding box center [290, 112] width 68 height 12
type input "12000"
click at [258, 241] on div "Select Service Product Membership Package Voucher Prepaid Gift Card Select Styl…" at bounding box center [178, 242] width 300 height 38
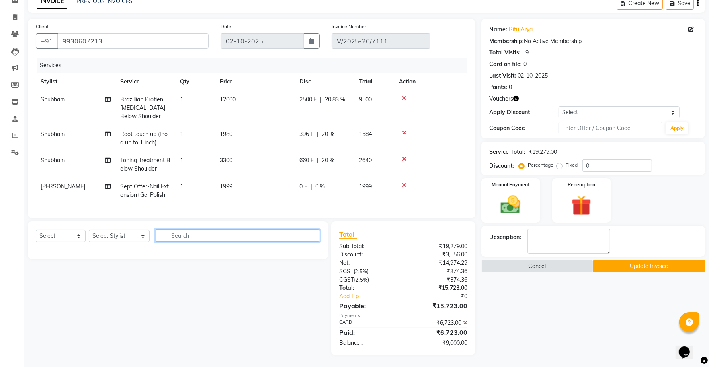
scroll to position [48, 0]
click at [77, 236] on select "Select Service Product Membership Package Voucher Prepaid Gift Card" at bounding box center [61, 236] width 50 height 12
select select "service"
click at [36, 230] on select "Select Service Product Membership Package Voucher Prepaid Gift Card" at bounding box center [61, 236] width 50 height 12
drag, startPoint x: 113, startPoint y: 237, endPoint x: 115, endPoint y: 233, distance: 4.8
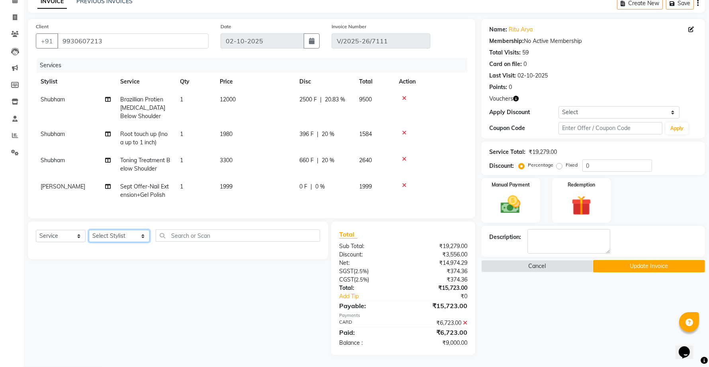
click at [113, 237] on select "Select Stylist Aalam Saifi Abhishek Shelar Aditi Nigam Ansar Ahmed Archana Muke…" at bounding box center [119, 236] width 61 height 12
select select "90927"
click at [89, 230] on select "Select Stylist Aalam Saifi Abhishek Shelar Aditi Nigam Ansar Ahmed Archana Muke…" at bounding box center [119, 236] width 61 height 12
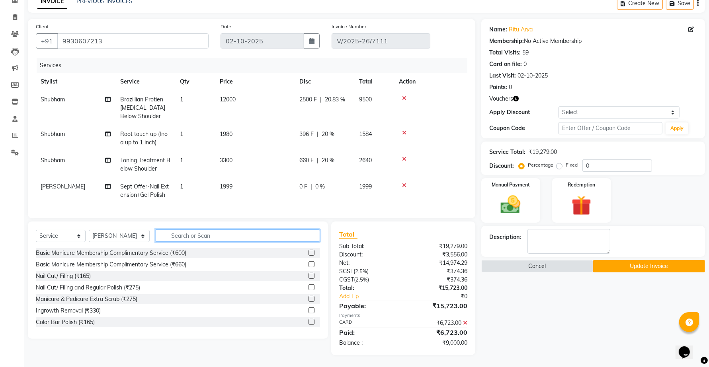
click at [198, 236] on input "text" at bounding box center [238, 236] width 164 height 12
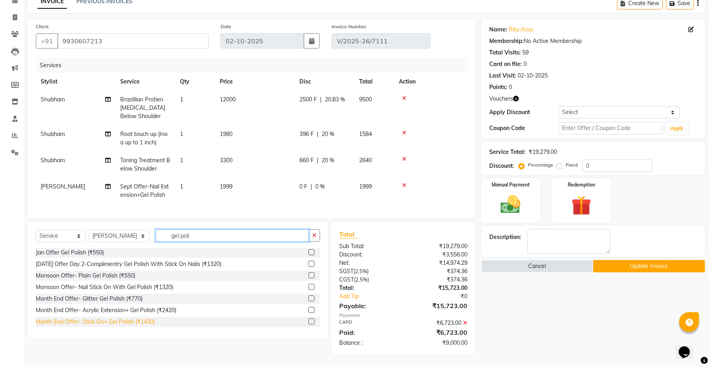
scroll to position [43, 0]
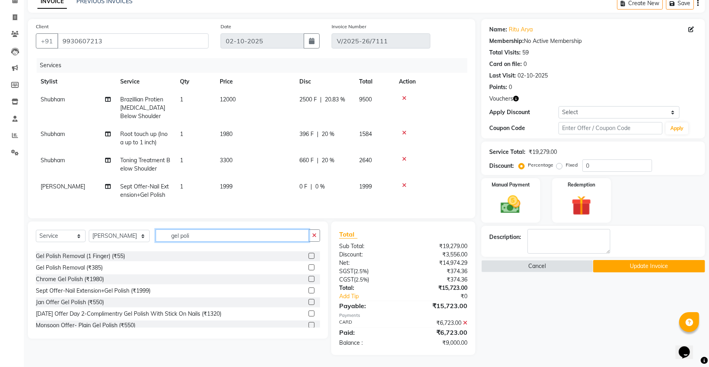
type input "gel poli"
click at [108, 322] on div "Monsoon Offer- Plain Gel Polish (₹550)" at bounding box center [86, 326] width 100 height 8
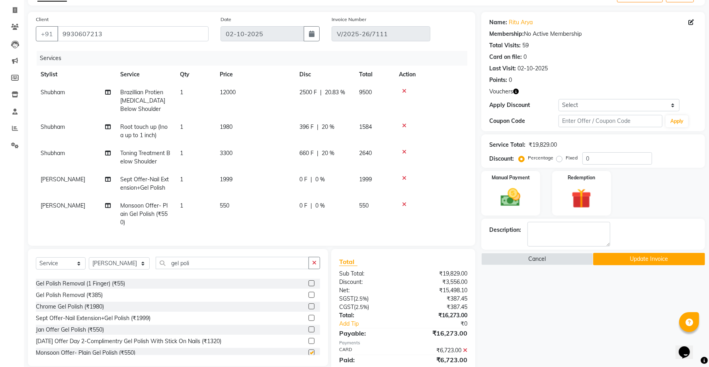
checkbox input "false"
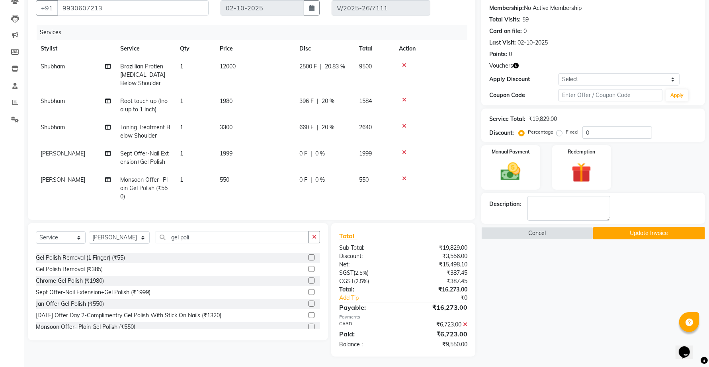
click at [232, 178] on td "550" at bounding box center [255, 188] width 80 height 35
select select "90927"
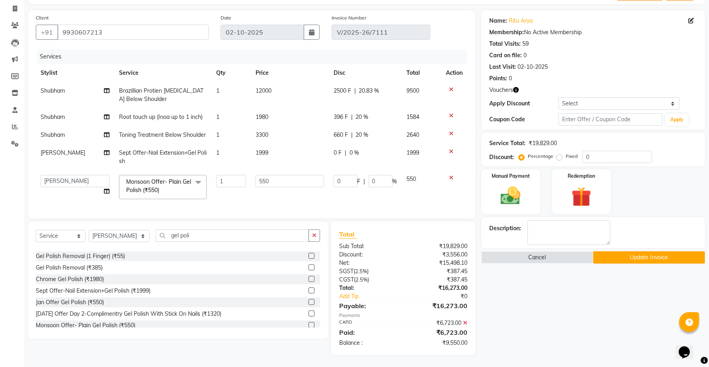
scroll to position [56, 0]
click at [261, 177] on input "550" at bounding box center [290, 181] width 68 height 12
type input "499"
click at [551, 293] on div "Name: Ritu Arya Membership: No Active Membership Total Visits: 59 Card on file:…" at bounding box center [596, 182] width 230 height 345
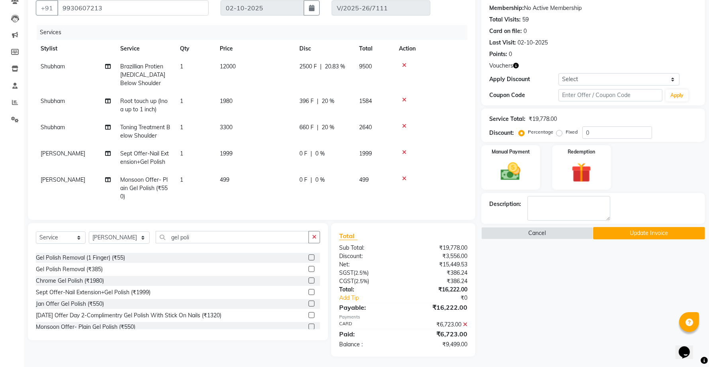
click at [238, 178] on td "499" at bounding box center [255, 188] width 80 height 35
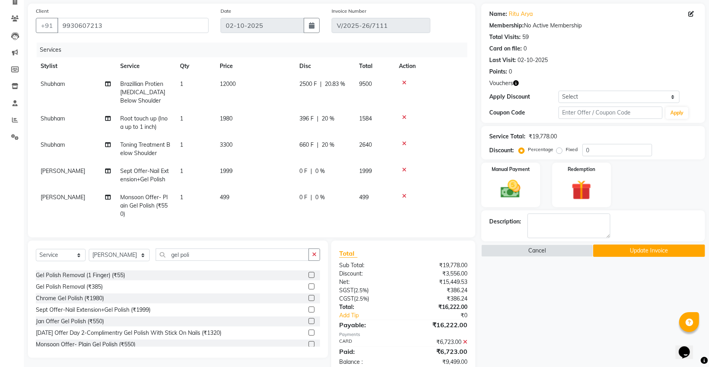
select select "90927"
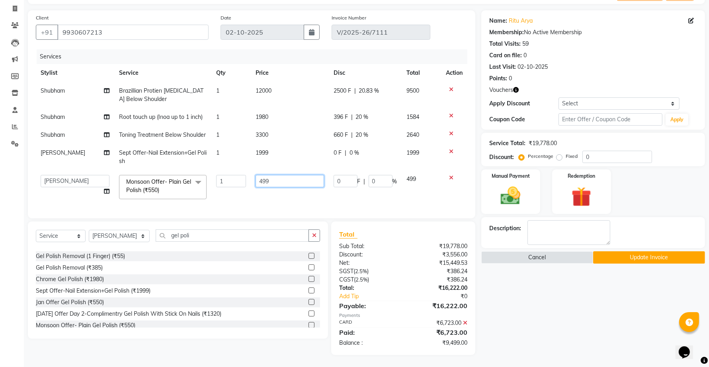
click at [256, 175] on input "499" at bounding box center [290, 181] width 68 height 12
type input "500"
click at [531, 288] on div "Name: Ritu Arya Membership: No Active Membership Total Visits: 59 Card on file:…" at bounding box center [596, 182] width 230 height 345
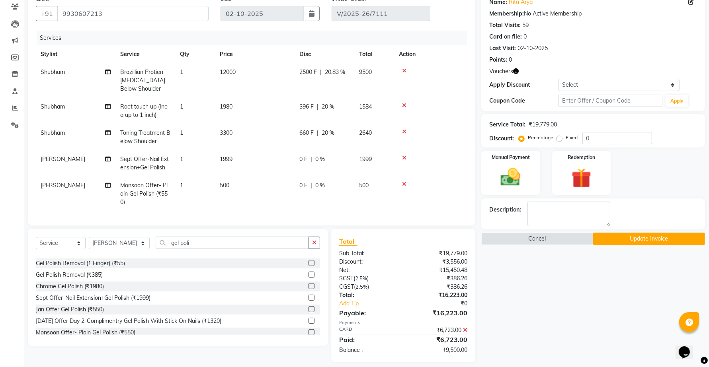
scroll to position [74, 0]
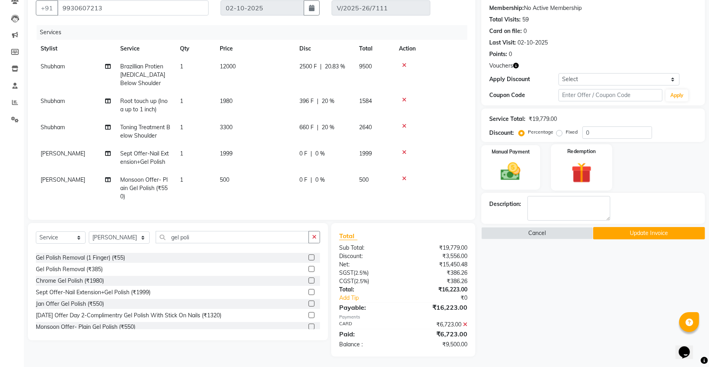
click at [592, 171] on img at bounding box center [581, 172] width 33 height 25
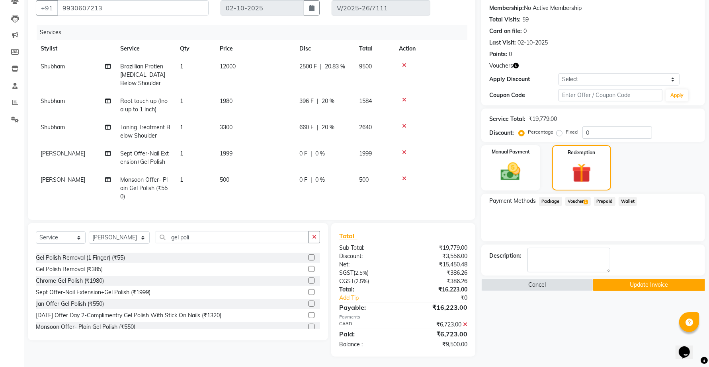
click at [577, 204] on span "Voucher 1" at bounding box center [577, 201] width 25 height 9
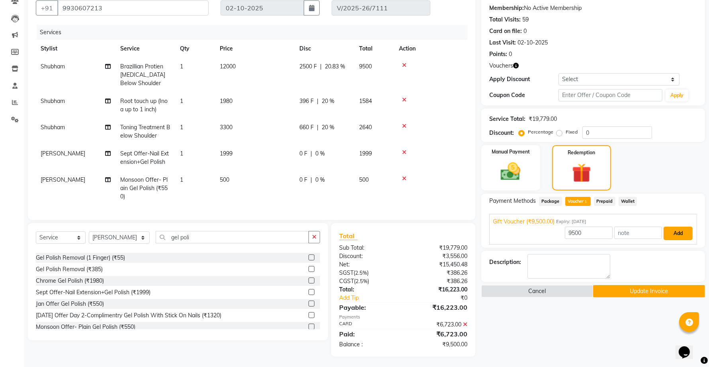
click at [681, 229] on button "Add" at bounding box center [678, 234] width 29 height 14
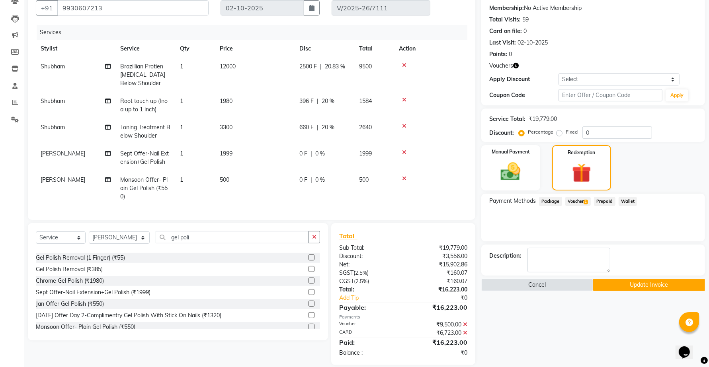
click at [625, 283] on button "Update Invoice" at bounding box center [649, 285] width 112 height 12
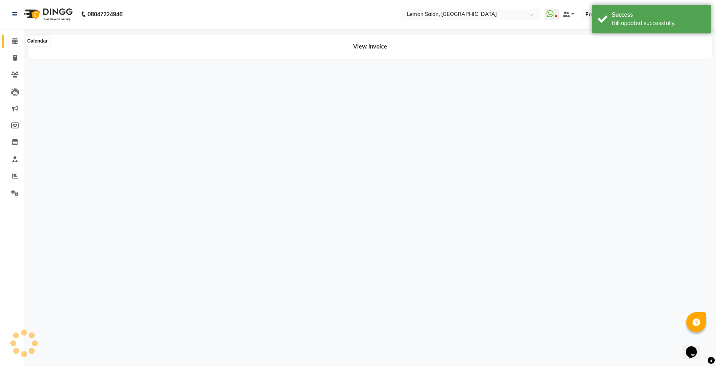
click at [14, 41] on icon at bounding box center [14, 41] width 5 height 6
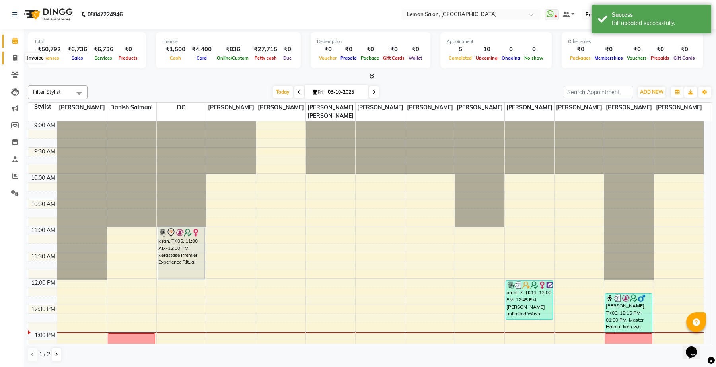
click at [12, 57] on span at bounding box center [15, 58] width 14 height 9
select select "service"
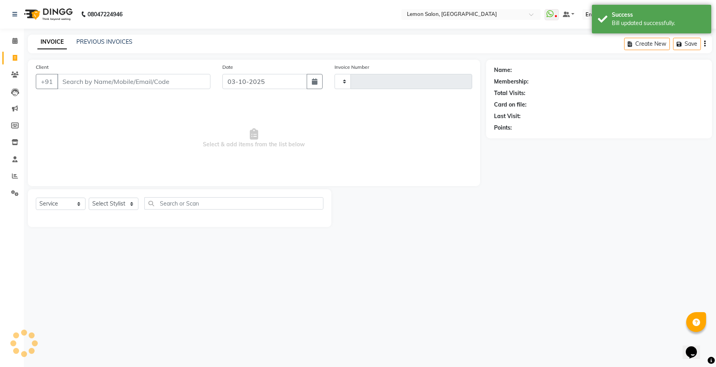
type input "7116"
select select "551"
click at [96, 36] on div "INVOICE PREVIOUS INVOICES Create New Save" at bounding box center [370, 44] width 685 height 19
click at [96, 40] on link "PREVIOUS INVOICES" at bounding box center [104, 41] width 56 height 7
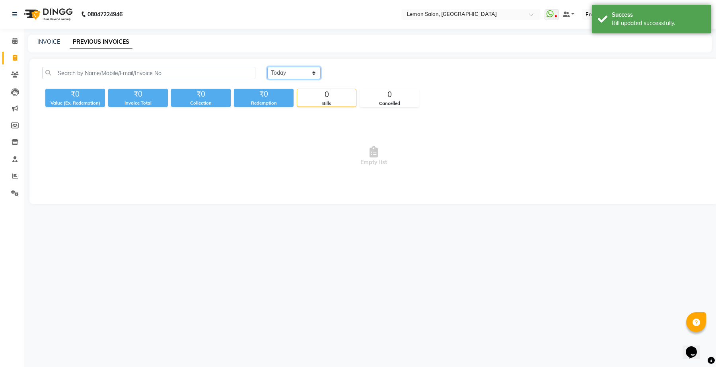
click at [285, 74] on select "Today Yesterday Custom Range" at bounding box center [293, 73] width 53 height 12
click at [267, 67] on select "Today Yesterday Custom Range" at bounding box center [293, 73] width 53 height 12
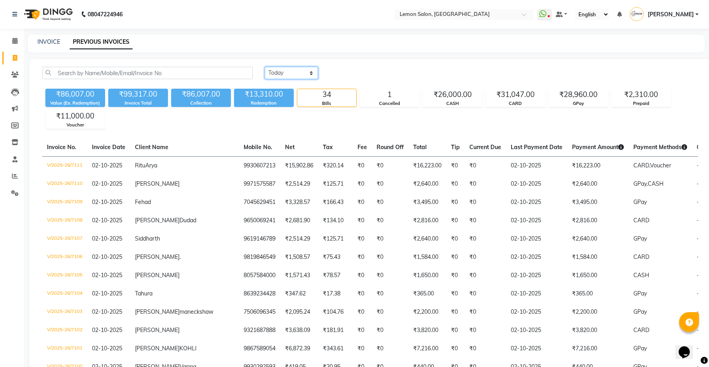
click at [291, 75] on select "Today Yesterday Custom Range" at bounding box center [291, 73] width 53 height 12
select select "today"
click at [265, 67] on select "Today Yesterday Custom Range" at bounding box center [291, 73] width 53 height 12
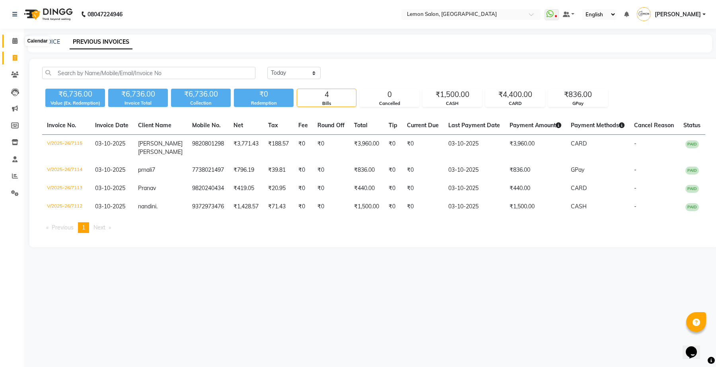
click at [8, 38] on span at bounding box center [15, 41] width 14 height 9
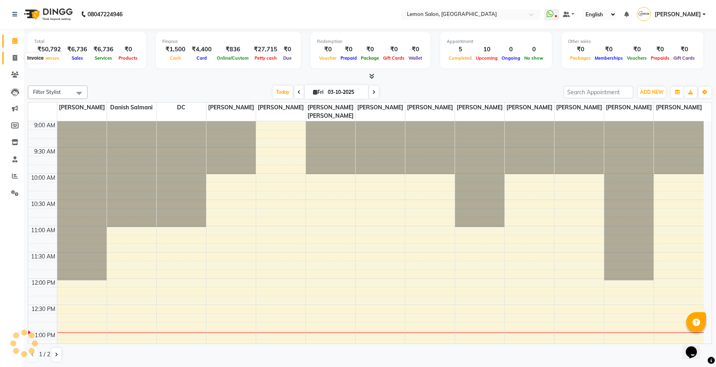
click at [15, 60] on icon at bounding box center [15, 58] width 4 height 6
select select "service"
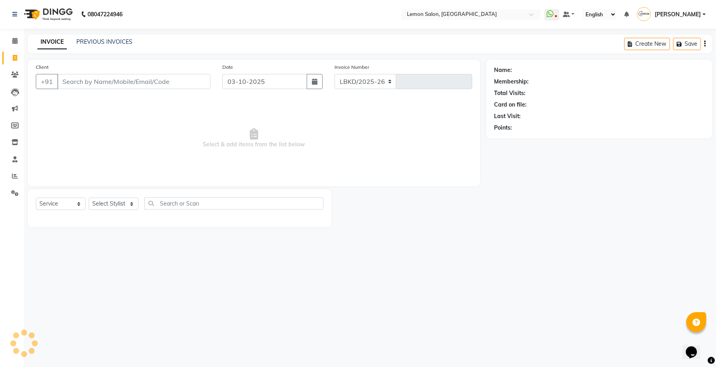
select select "551"
type input "7116"
click at [96, 38] on div "PREVIOUS INVOICES" at bounding box center [104, 42] width 56 height 8
click at [96, 39] on link "PREVIOUS INVOICES" at bounding box center [104, 41] width 56 height 7
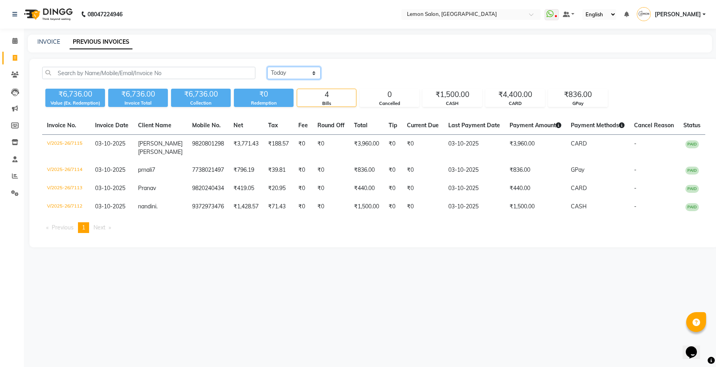
click at [293, 75] on select "Today Yesterday Custom Range" at bounding box center [293, 73] width 53 height 12
select select "yesterday"
click at [267, 67] on select "Today Yesterday Custom Range" at bounding box center [293, 73] width 53 height 12
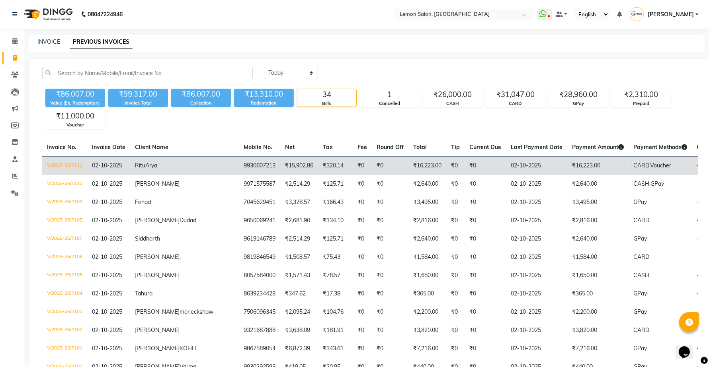
click at [465, 168] on td "₹0" at bounding box center [485, 165] width 41 height 19
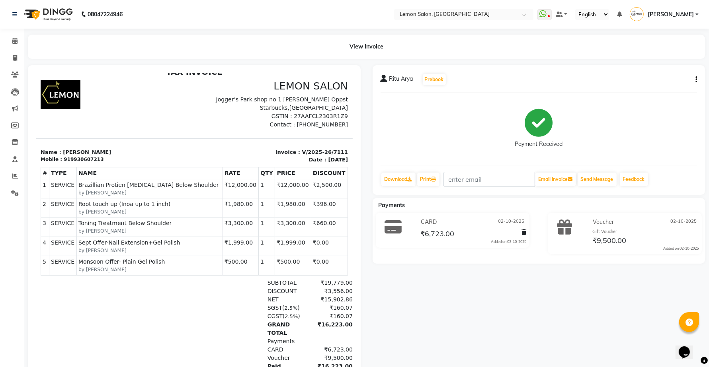
scroll to position [14, 0]
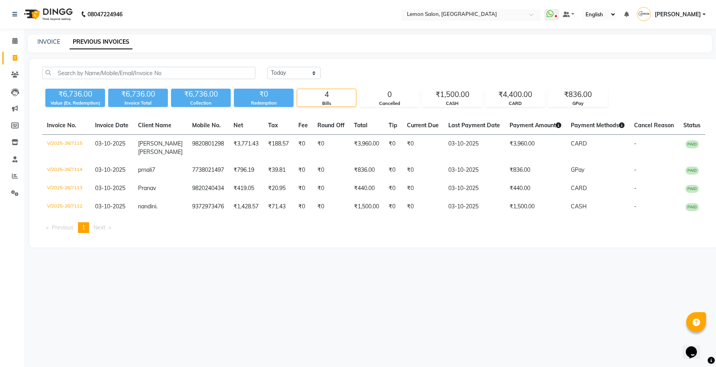
click at [482, 11] on input "text" at bounding box center [463, 15] width 115 height 8
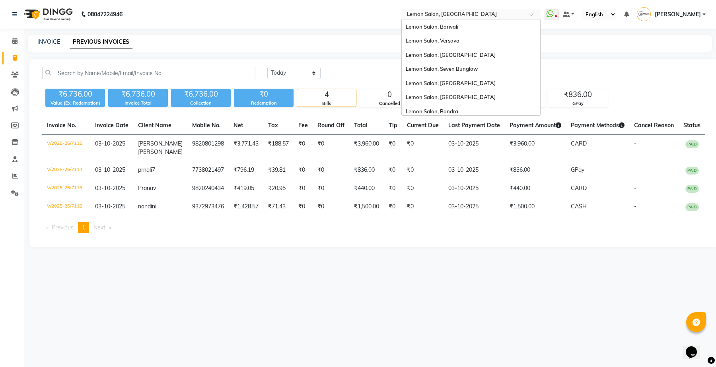
scroll to position [74, 0]
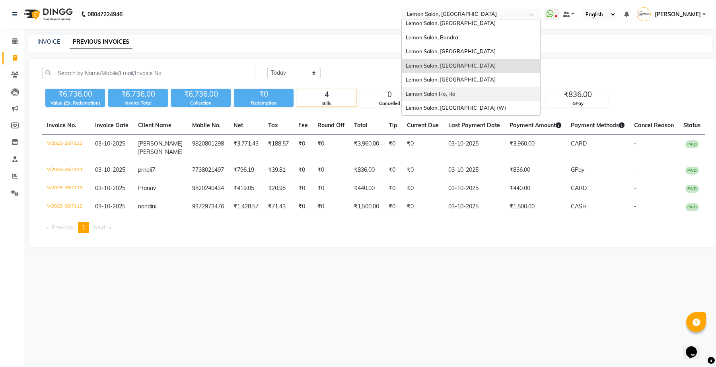
click at [462, 93] on div "Lemon Salon Ho, Ho" at bounding box center [471, 94] width 139 height 14
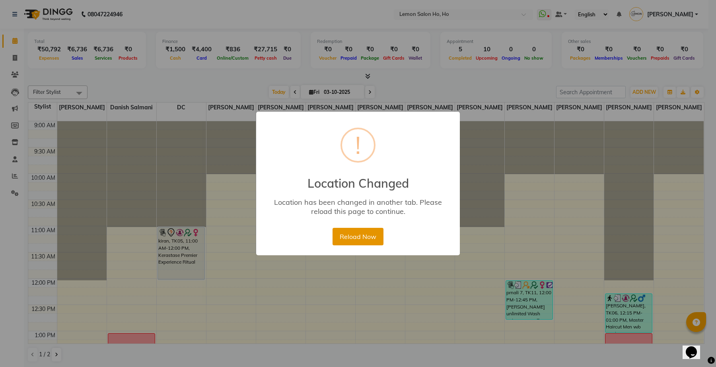
click at [359, 236] on button "Reload Now" at bounding box center [358, 237] width 51 height 18
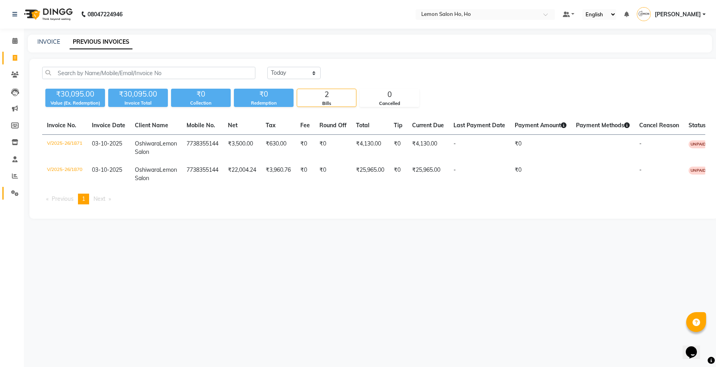
click at [10, 187] on link "Settings" at bounding box center [11, 193] width 19 height 13
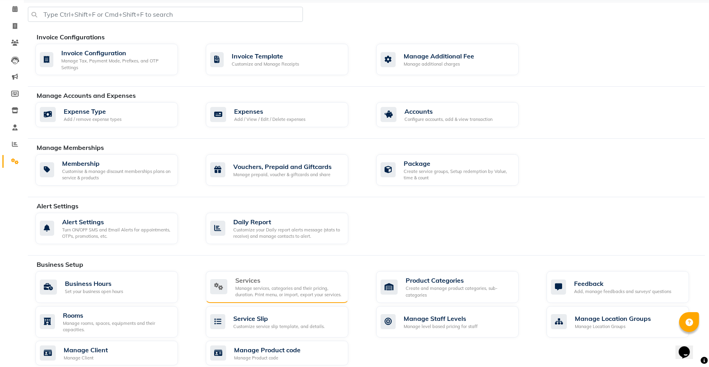
scroll to position [50, 0]
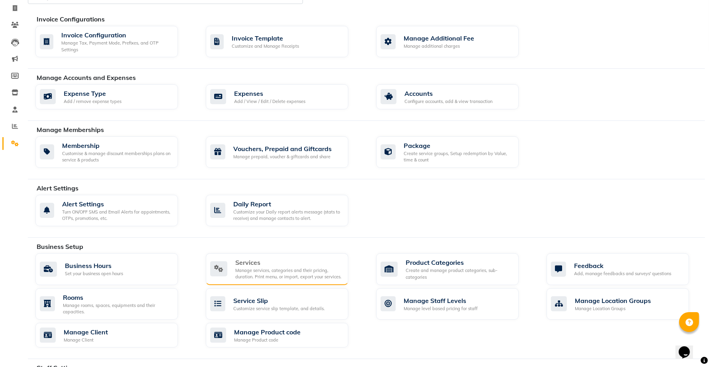
click at [253, 267] on div "Services" at bounding box center [288, 263] width 107 height 10
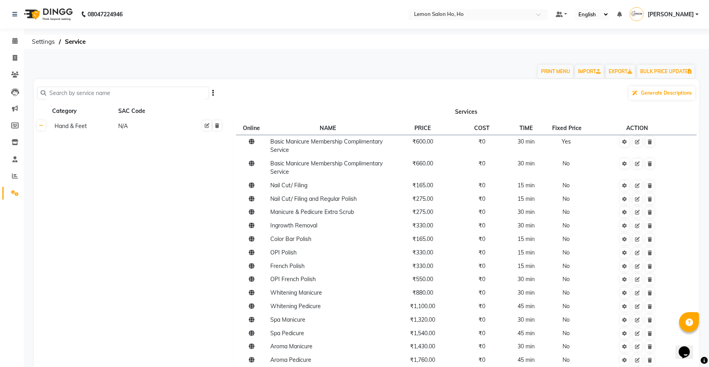
click at [114, 98] on input "text" at bounding box center [125, 93] width 159 height 12
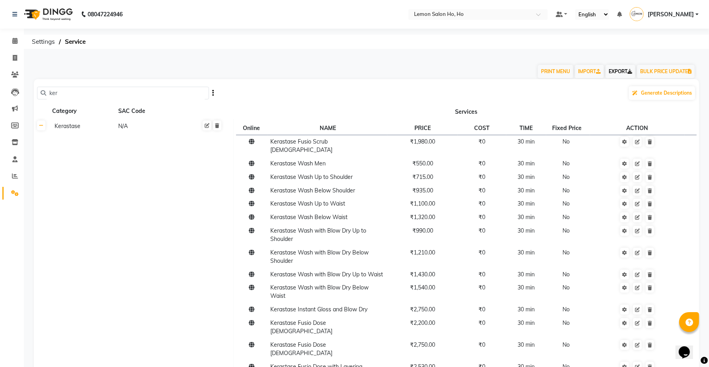
type input "ker"
click at [616, 74] on link "EXPORT" at bounding box center [620, 72] width 30 height 14
click at [12, 40] on icon at bounding box center [14, 41] width 5 height 6
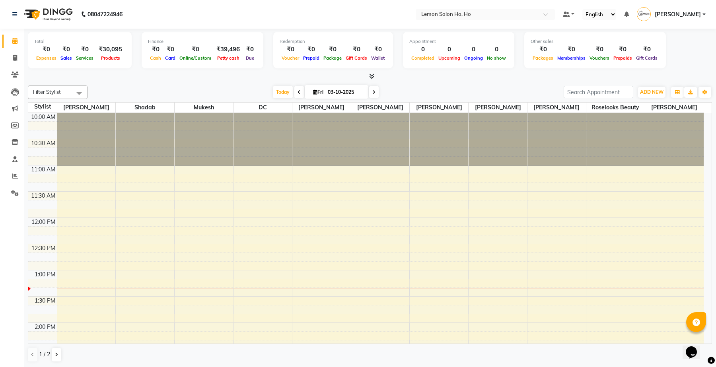
click at [438, 8] on nav "08047224946 Select Location × Lemon Salon Ho, Ho Default Panel My Panel English…" at bounding box center [358, 14] width 716 height 29
click at [478, 13] on input "text" at bounding box center [477, 15] width 115 height 8
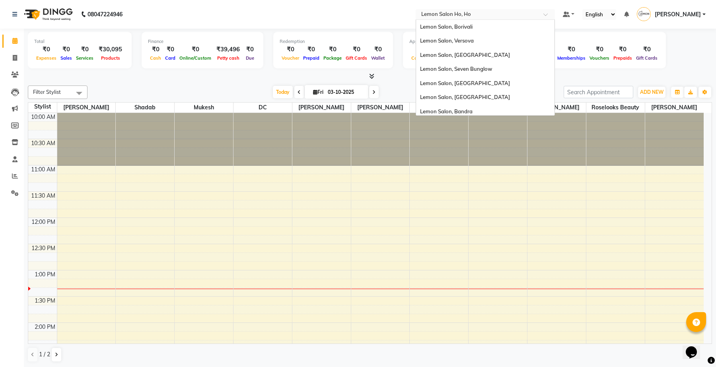
scroll to position [74, 0]
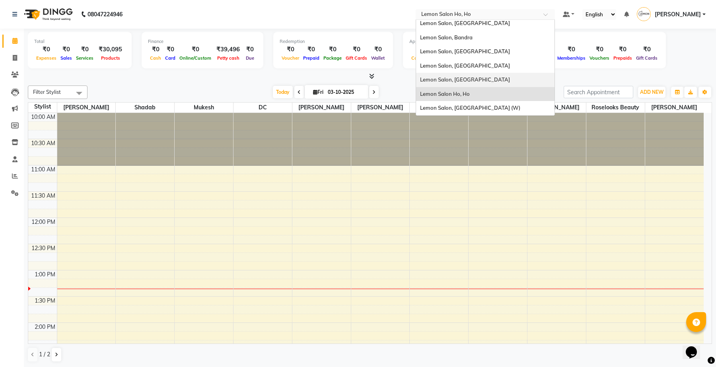
click at [476, 78] on span "Lemon Salon, [GEOGRAPHIC_DATA]" at bounding box center [465, 79] width 90 height 6
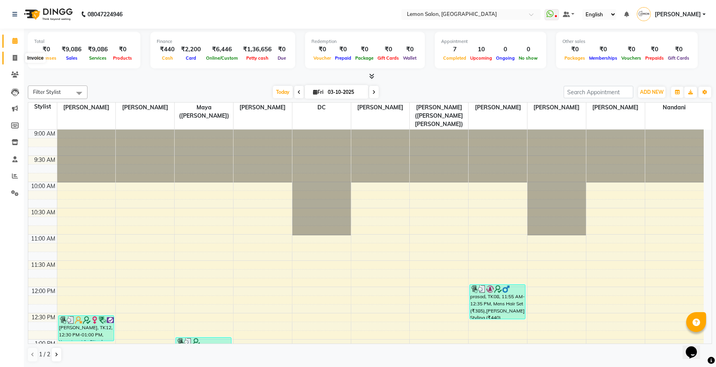
click at [8, 58] on span at bounding box center [15, 58] width 14 height 9
select select "566"
select select "service"
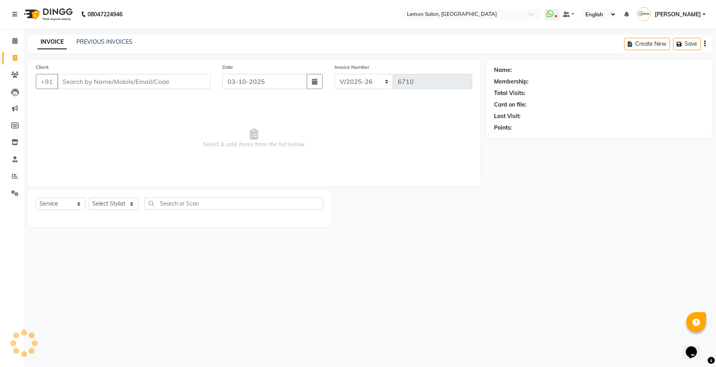
click at [122, 38] on div "PREVIOUS INVOICES" at bounding box center [104, 42] width 56 height 8
click at [123, 44] on link "PREVIOUS INVOICES" at bounding box center [104, 41] width 56 height 7
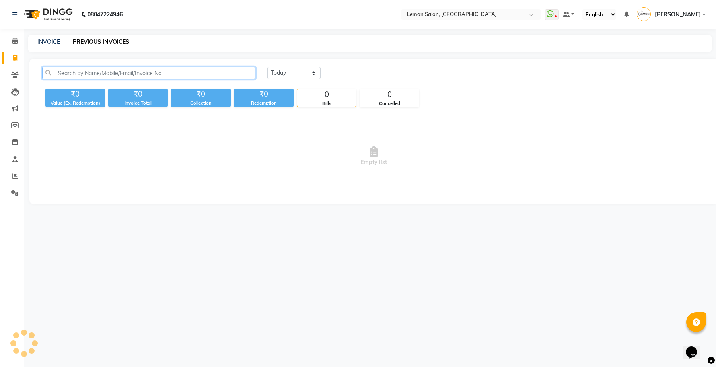
click at [135, 70] on input "text" at bounding box center [148, 73] width 213 height 12
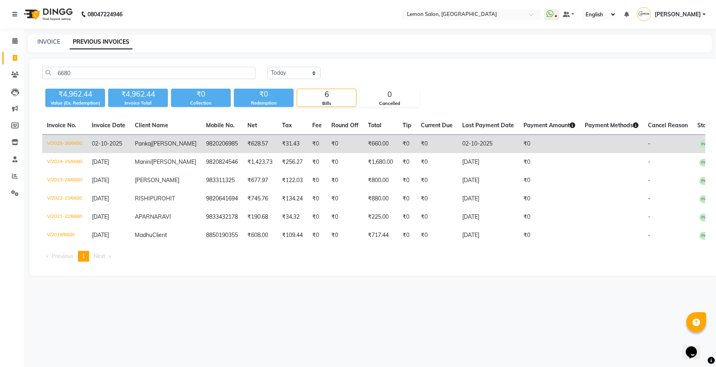
click at [157, 148] on td "Pankaj Kharbanda" at bounding box center [165, 144] width 71 height 19
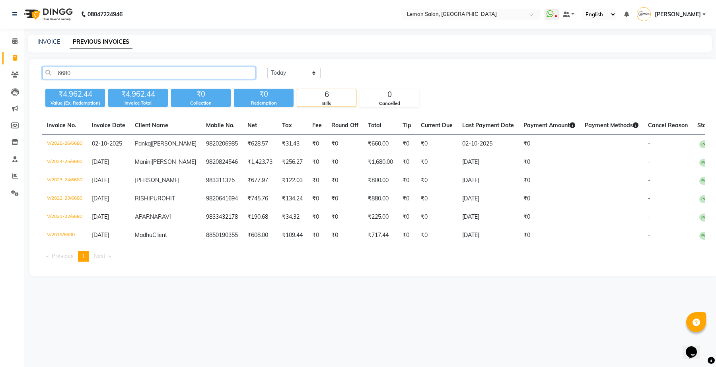
click at [176, 70] on input "6680" at bounding box center [148, 73] width 213 height 12
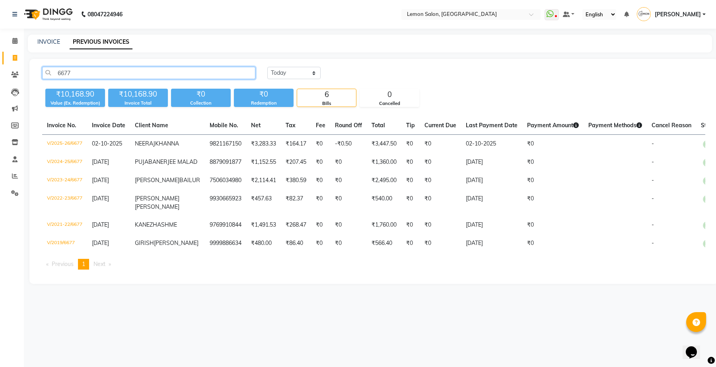
type input "6677"
click at [140, 148] on td "NEERAJ KHANNA" at bounding box center [167, 144] width 75 height 19
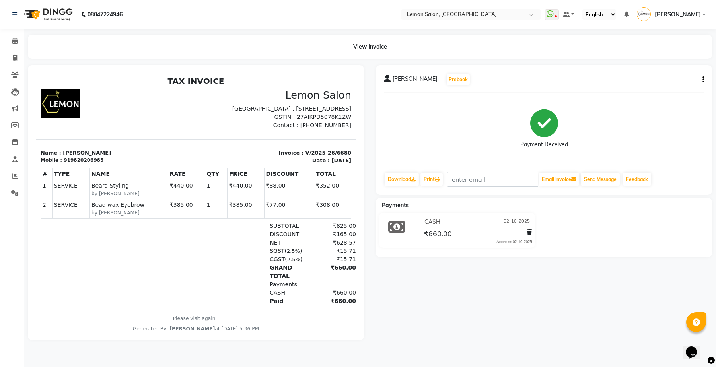
click at [703, 80] on icon "button" at bounding box center [704, 80] width 2 height 0
click at [665, 80] on div "Edit Item Staff" at bounding box center [664, 80] width 55 height 10
select select
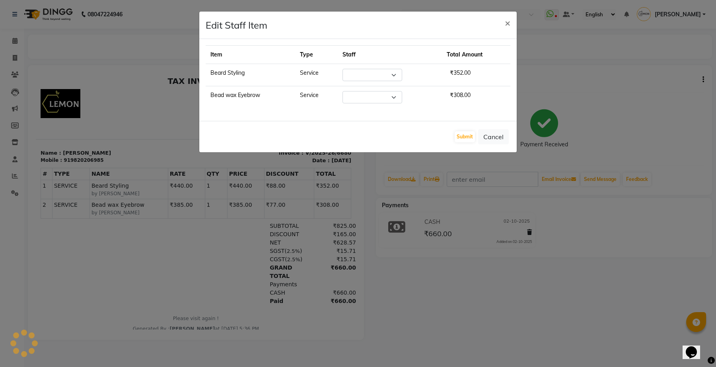
select select "9574"
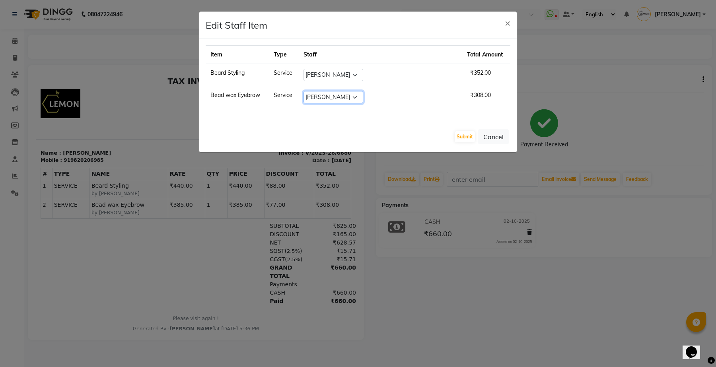
click at [344, 98] on select "Select Aakash Buchiude Azaz Kassara DC Geeta Govind Rajput Idrisi Mehtab Kancha…" at bounding box center [334, 97] width 60 height 12
select select "48010"
click at [321, 92] on select "Select Aakash Buchiude Azaz Kassara DC Geeta Govind Rajput Idrisi Mehtab Kancha…" at bounding box center [334, 97] width 60 height 12
click at [464, 138] on button "Submit" at bounding box center [465, 136] width 20 height 11
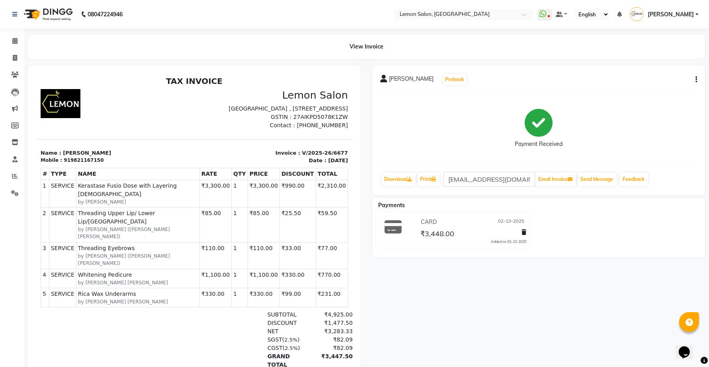
click at [695, 82] on button "button" at bounding box center [694, 80] width 5 height 8
click at [643, 77] on div "Edit Item Staff" at bounding box center [656, 80] width 55 height 10
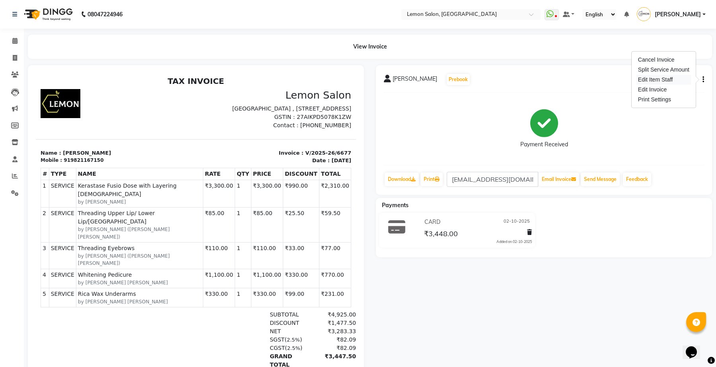
select select "7391"
select select "48010"
select select "7397"
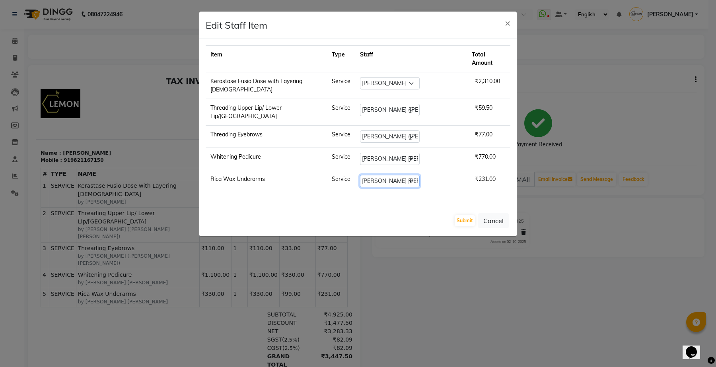
click at [381, 175] on select "Select [PERSON_NAME] [PERSON_NAME] DC [PERSON_NAME] [PERSON_NAME] ([PERSON_NAME…" at bounding box center [390, 181] width 60 height 12
select select "48010"
click at [361, 175] on select "Select Aakash Buchiude Azaz Kassara DC Geeta Govind Rajput Idrisi Mehtab Kancha…" at bounding box center [390, 181] width 60 height 12
click at [461, 215] on button "Submit" at bounding box center [465, 220] width 20 height 11
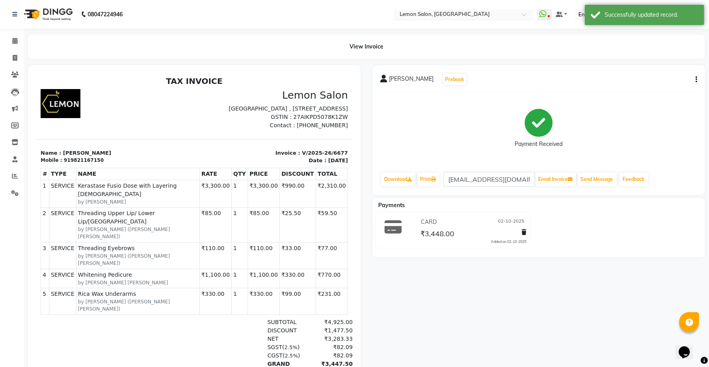
click at [437, 12] on input "text" at bounding box center [455, 15] width 115 height 8
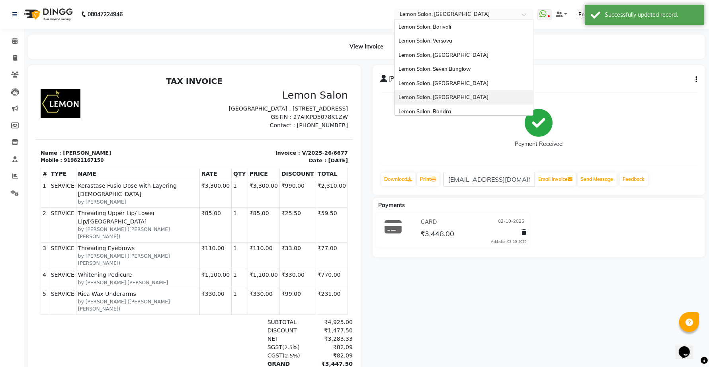
click at [446, 94] on div "Lemon Salon, [GEOGRAPHIC_DATA]" at bounding box center [463, 97] width 139 height 14
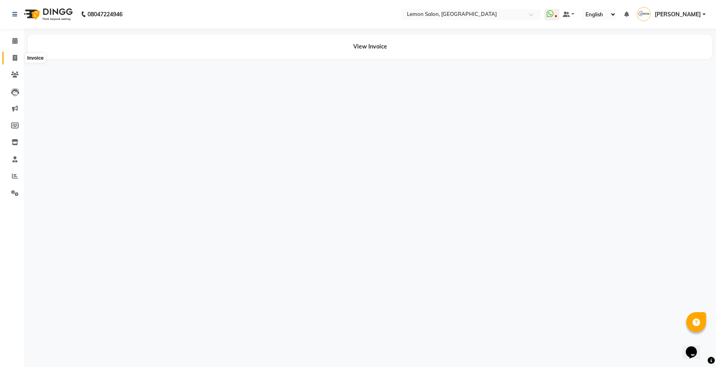
click at [14, 55] on icon at bounding box center [15, 58] width 4 height 6
select select "569"
select select "service"
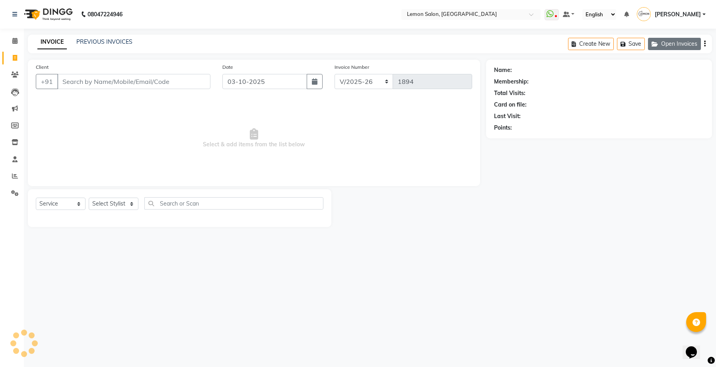
click at [679, 46] on button "Open Invoices" at bounding box center [674, 44] width 53 height 12
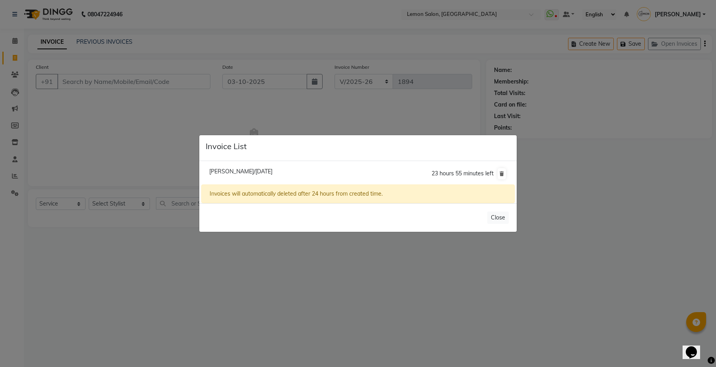
click at [218, 171] on span "[PERSON_NAME]/[DATE]" at bounding box center [240, 171] width 63 height 7
type input "9920552533"
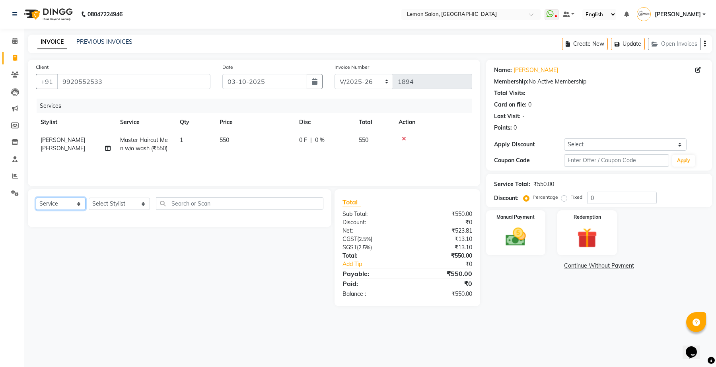
click at [70, 202] on select "Select Service Product Membership Package Voucher Prepaid Gift Card" at bounding box center [61, 204] width 50 height 12
select select "product"
click at [36, 198] on select "Select Service Product Membership Package Voucher Prepaid Gift Card" at bounding box center [61, 204] width 50 height 12
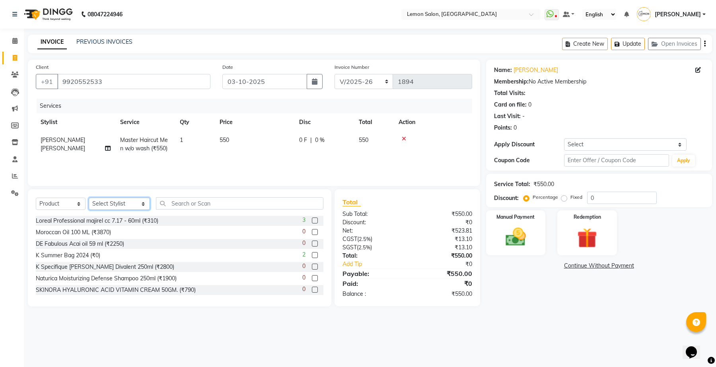
click at [106, 198] on select "Select Stylist Arun Arndive [PERSON_NAME] Danish [PERSON_NAME] [PERSON_NAME] [P…" at bounding box center [119, 204] width 61 height 12
select select "92039"
click at [89, 198] on select "Select Stylist Arun Arndive [PERSON_NAME] Danish [PERSON_NAME] [PERSON_NAME] [P…" at bounding box center [119, 204] width 61 height 12
click at [168, 204] on input "text" at bounding box center [239, 203] width 167 height 12
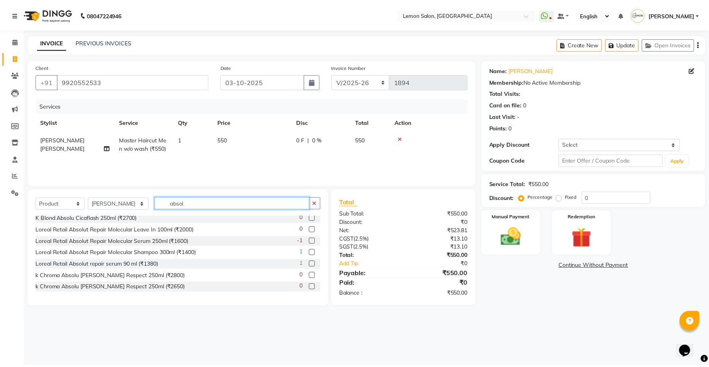
scroll to position [128, 0]
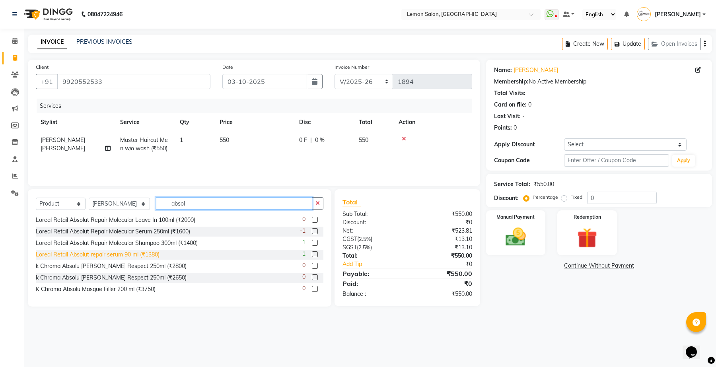
type input "absol"
click at [134, 256] on div "Loreal Retail Absolut repair serum 90 ml (₹1380)" at bounding box center [98, 255] width 124 height 8
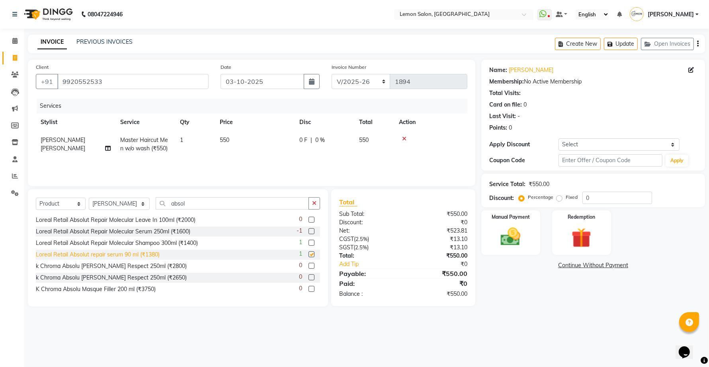
checkbox input "false"
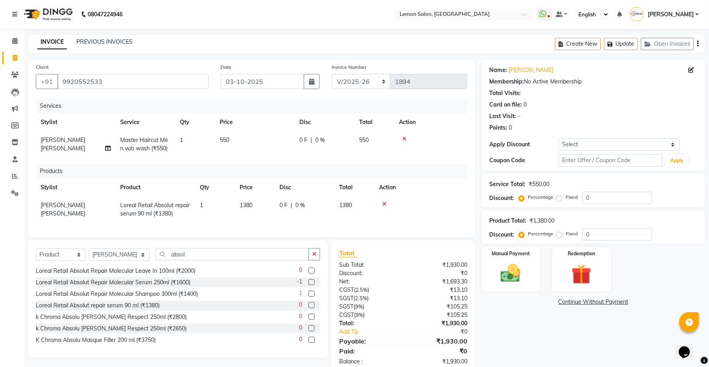
click at [250, 207] on span "1380" at bounding box center [246, 205] width 13 height 7
select select "92039"
click at [251, 207] on input "1380" at bounding box center [255, 207] width 30 height 12
type input "1390"
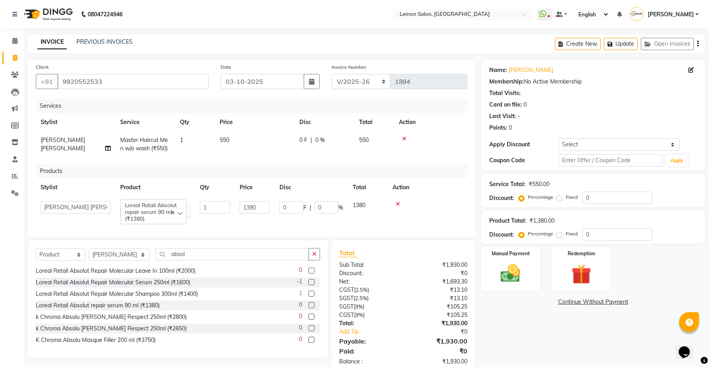
click at [234, 149] on td "550" at bounding box center [255, 144] width 80 height 26
select select "92039"
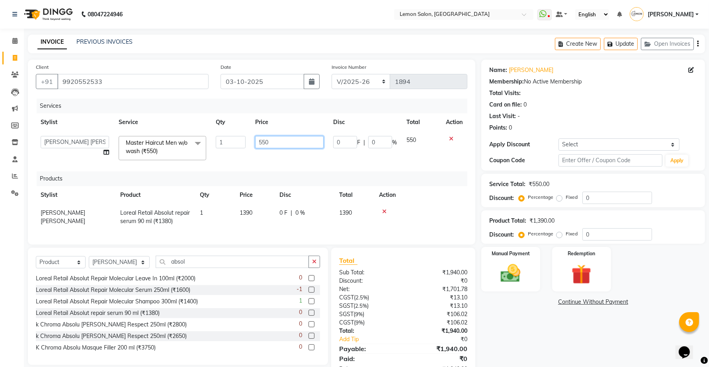
click at [272, 141] on input "550" at bounding box center [289, 142] width 68 height 12
click at [277, 137] on input "700" at bounding box center [289, 142] width 68 height 12
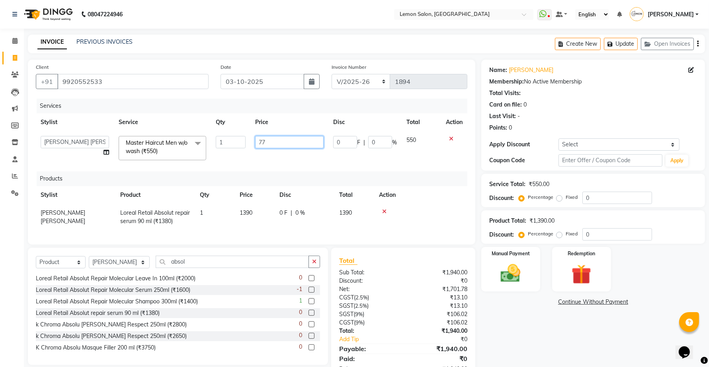
type input "770"
click at [295, 111] on div "Services" at bounding box center [255, 106] width 437 height 15
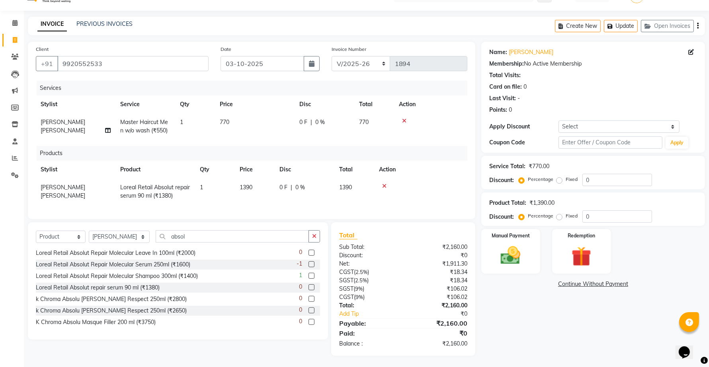
scroll to position [26, 0]
click at [206, 56] on input "9920552533" at bounding box center [132, 62] width 151 height 15
click at [237, 21] on div "INVOICE PREVIOUS INVOICES Create New Update Open Invoices" at bounding box center [366, 25] width 677 height 19
click at [314, 237] on icon "button" at bounding box center [314, 236] width 4 height 6
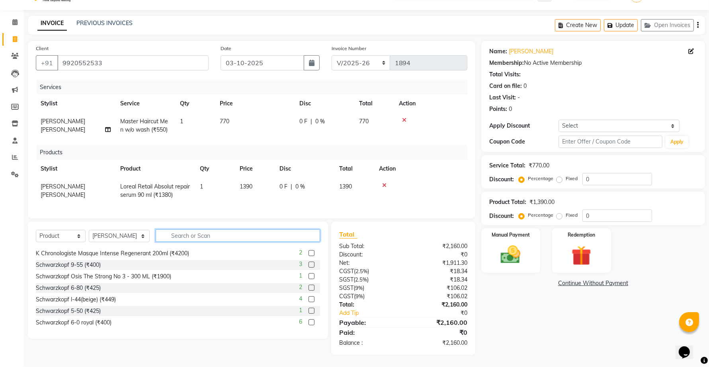
scroll to position [0, 0]
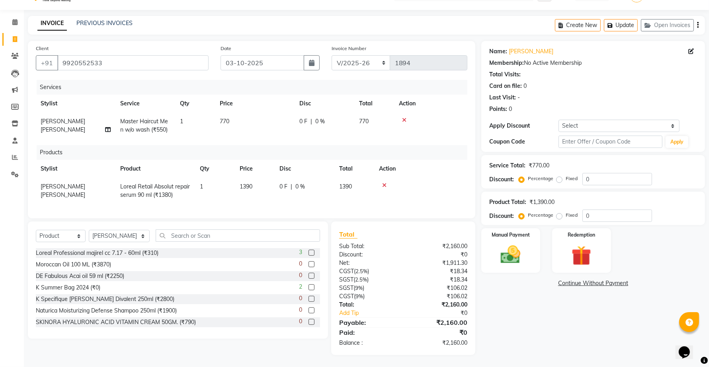
click at [227, 118] on span "770" at bounding box center [225, 121] width 10 height 7
select select "92039"
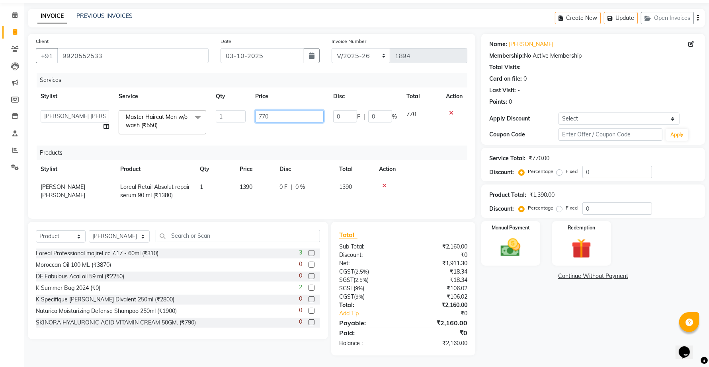
click at [267, 115] on input "770" at bounding box center [289, 116] width 68 height 12
type input "700"
click at [498, 299] on div "Name: [PERSON_NAME] Membership: No Active Membership Total Visits: Card on file…" at bounding box center [596, 195] width 230 height 322
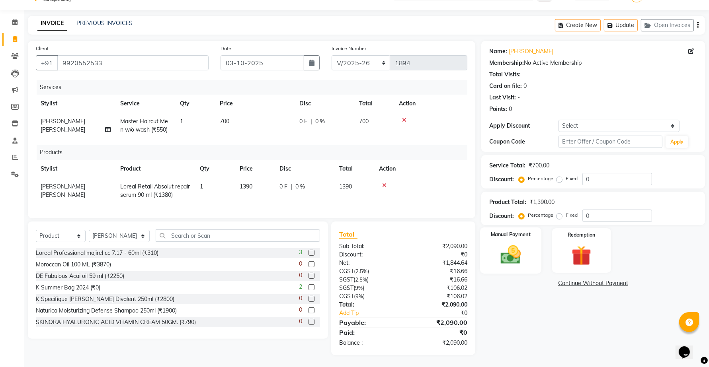
click at [507, 246] on img at bounding box center [510, 255] width 33 height 24
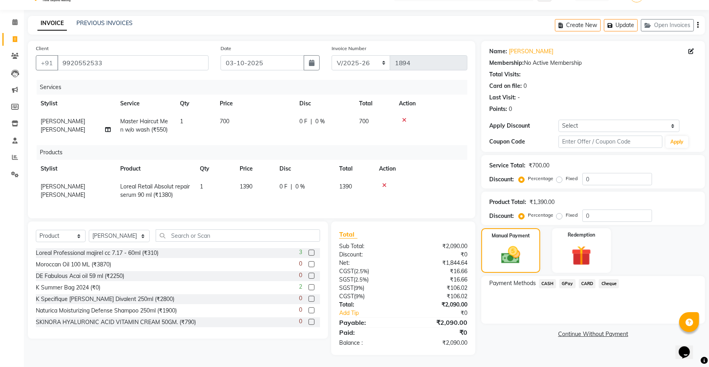
click at [589, 279] on span "CARD" at bounding box center [587, 283] width 17 height 9
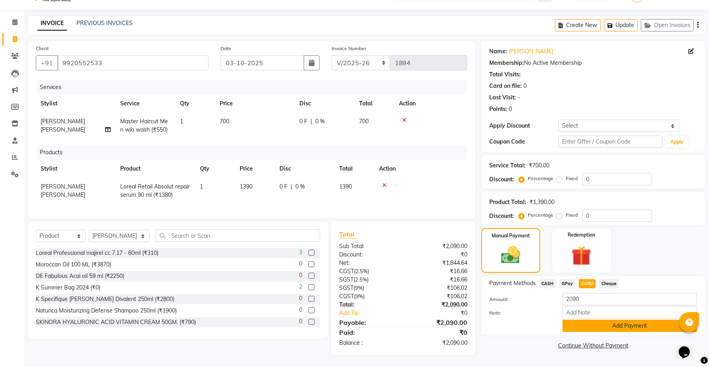
click at [606, 320] on button "Add Payment" at bounding box center [629, 326] width 135 height 12
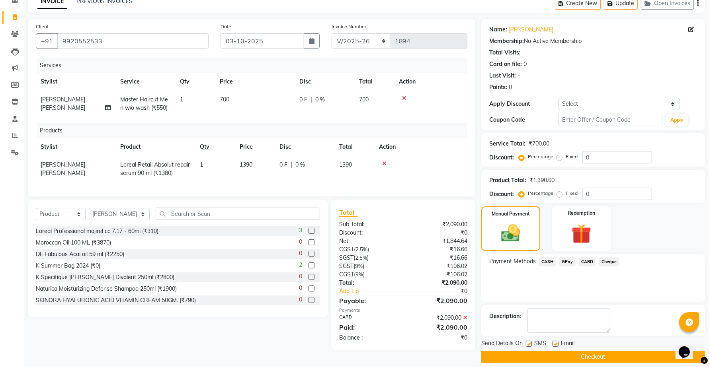
scroll to position [49, 0]
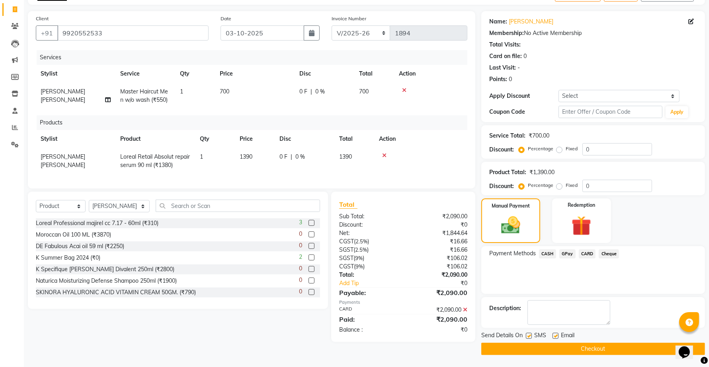
drag, startPoint x: 598, startPoint y: 347, endPoint x: 591, endPoint y: 345, distance: 7.4
click at [594, 347] on button "Checkout" at bounding box center [593, 349] width 224 height 12
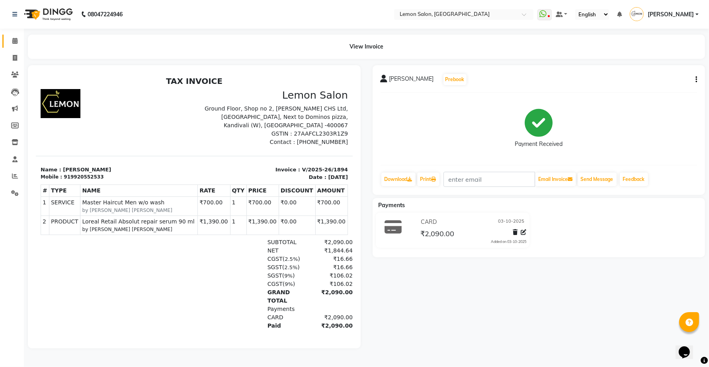
click at [10, 35] on link "Calendar" at bounding box center [11, 41] width 19 height 13
